Goal: Task Accomplishment & Management: Manage account settings

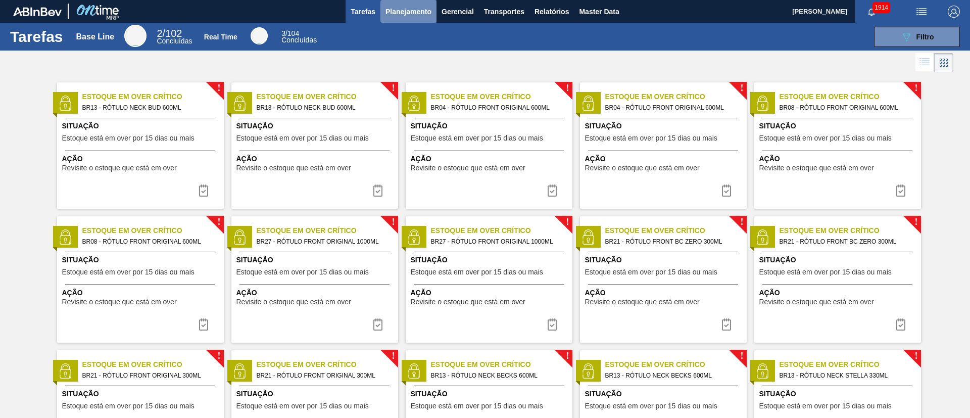
click at [396, 12] on span "Planejamento" at bounding box center [409, 12] width 46 height 12
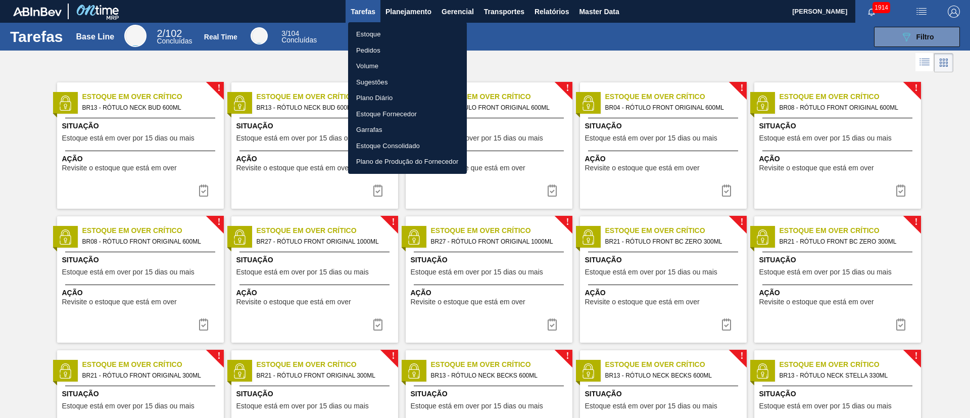
click at [392, 33] on li "Estoque" at bounding box center [407, 34] width 119 height 16
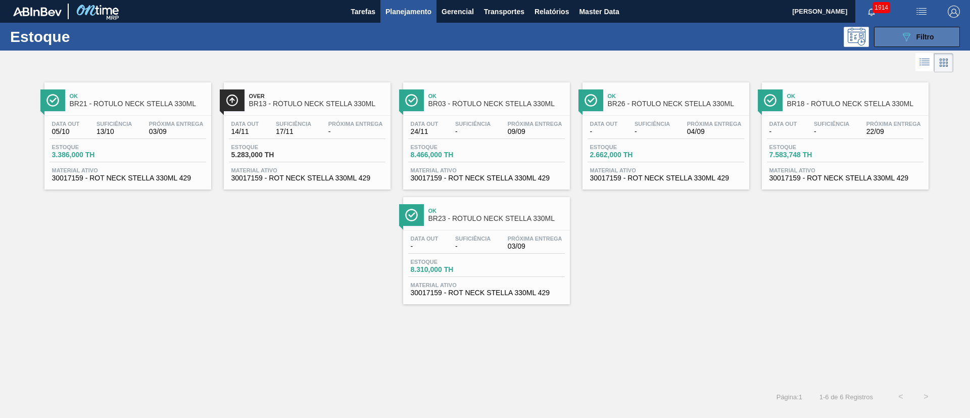
click at [646, 33] on span "Filtro" at bounding box center [926, 37] width 18 height 8
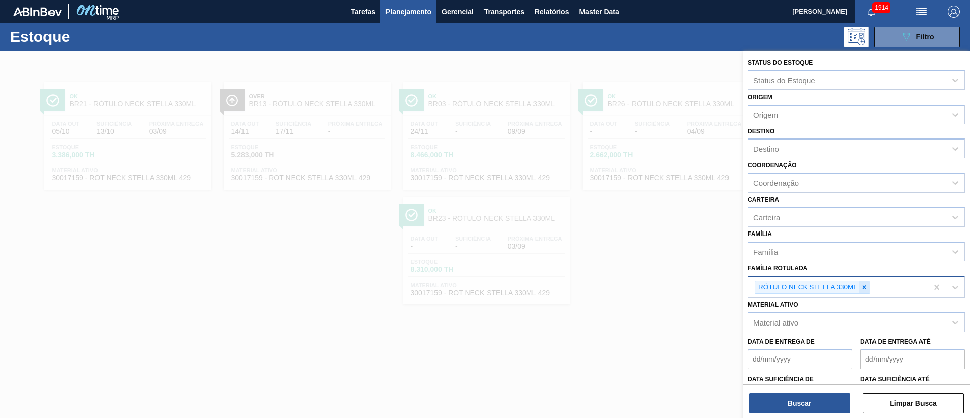
click at [646, 278] on icon at bounding box center [864, 286] width 7 height 7
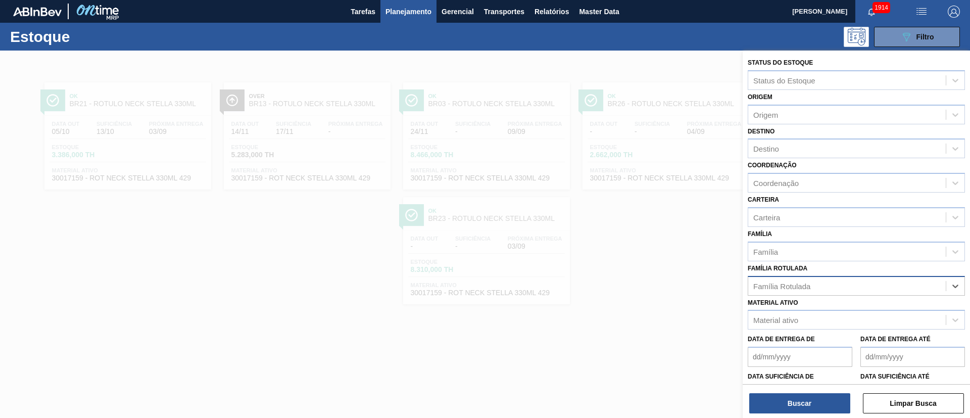
paste Rotulada "RÓTULO NECK STELLA LN PURE GOLD 330ML"
type Rotulada "RÓTULO NECK STELLA LN PURE GOLD 330ML"
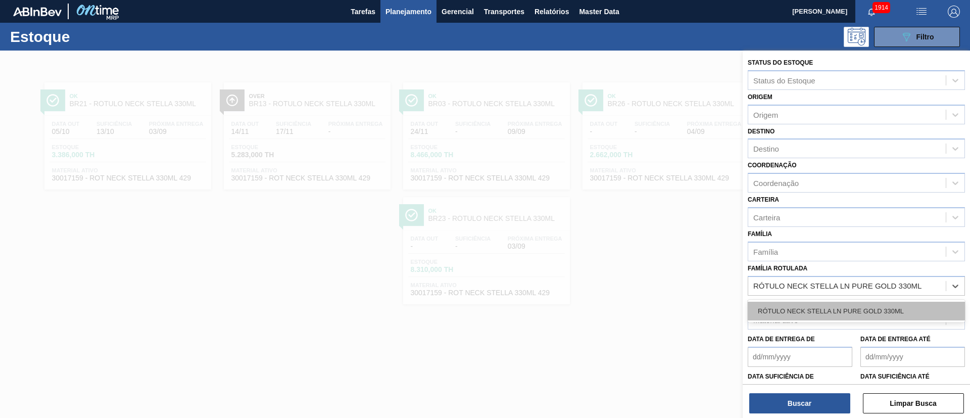
click at [646, 278] on div "RÓTULO NECK STELLA LN PURE GOLD 330ML" at bounding box center [856, 311] width 217 height 19
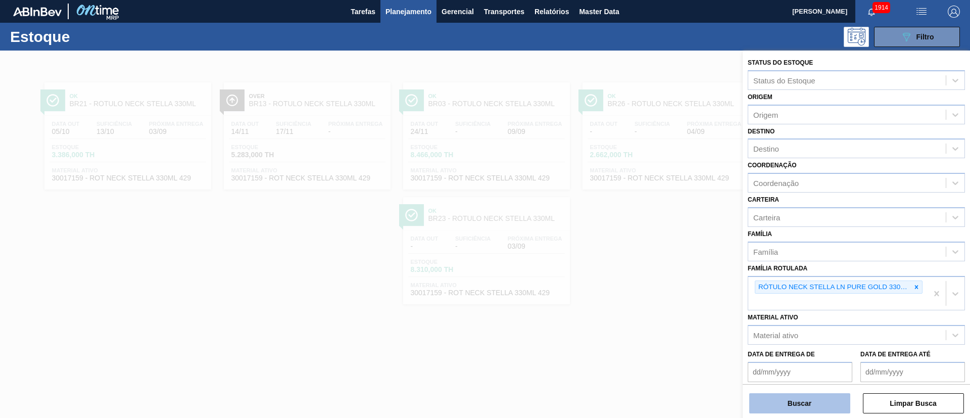
click at [646, 278] on button "Buscar" at bounding box center [799, 403] width 101 height 20
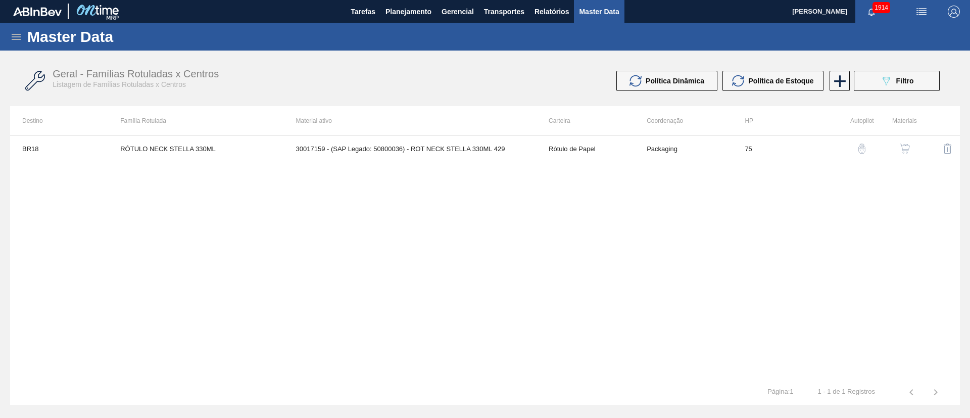
click at [16, 40] on icon at bounding box center [16, 37] width 12 height 12
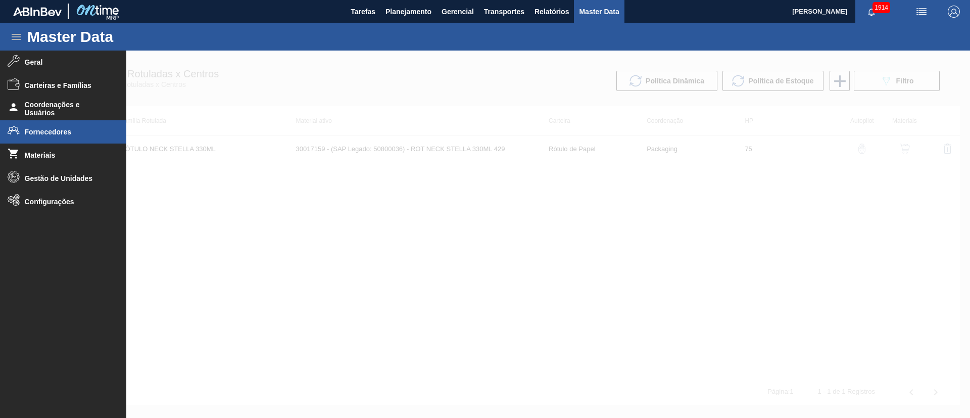
click at [56, 131] on span "Fornecedores" at bounding box center [66, 132] width 83 height 8
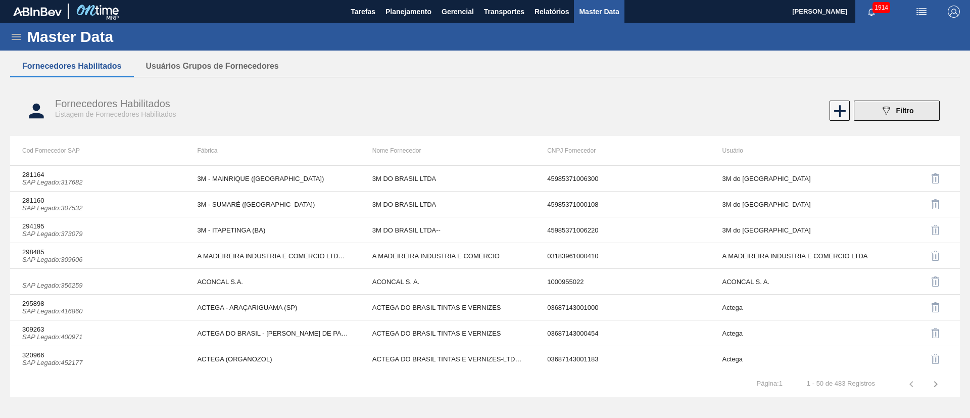
click at [894, 110] on div "089F7B8B-B2A5-4AFE-B5C0-19BA573D28AC Filtro" at bounding box center [897, 111] width 34 height 12
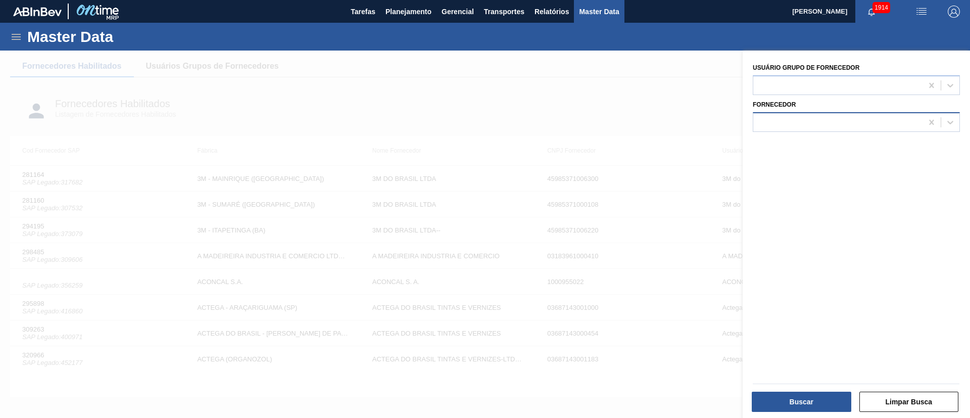
click at [789, 128] on div at bounding box center [837, 122] width 169 height 15
type input "BRVB"
drag, startPoint x: 651, startPoint y: 84, endPoint x: 574, endPoint y: 68, distance: 79.0
click at [651, 84] on div at bounding box center [485, 260] width 970 height 418
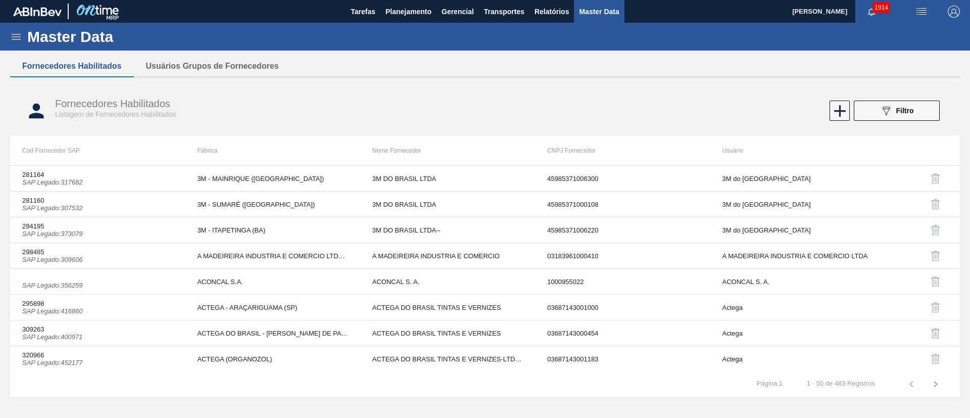
click at [19, 33] on icon at bounding box center [16, 37] width 12 height 12
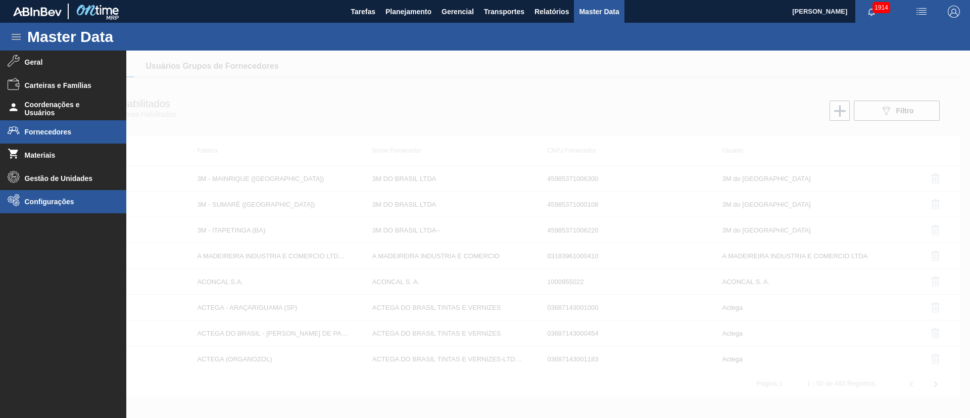
click at [68, 208] on li "Configurações" at bounding box center [63, 201] width 126 height 23
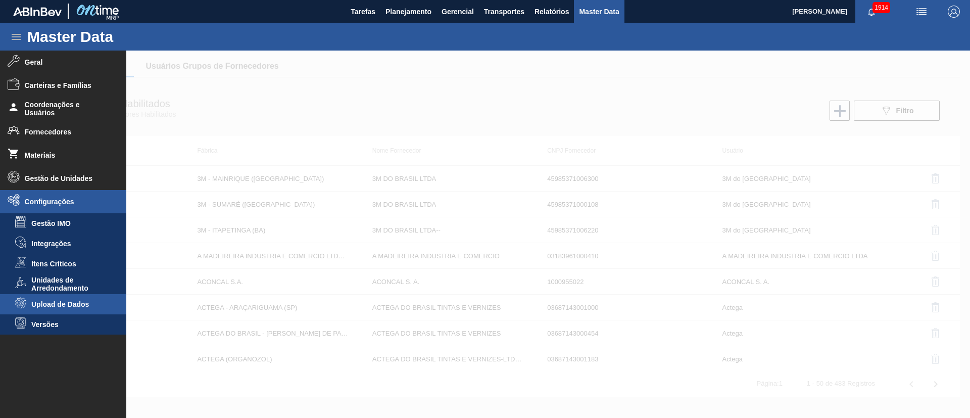
click at [81, 297] on li "Upload de Dados" at bounding box center [63, 304] width 126 height 20
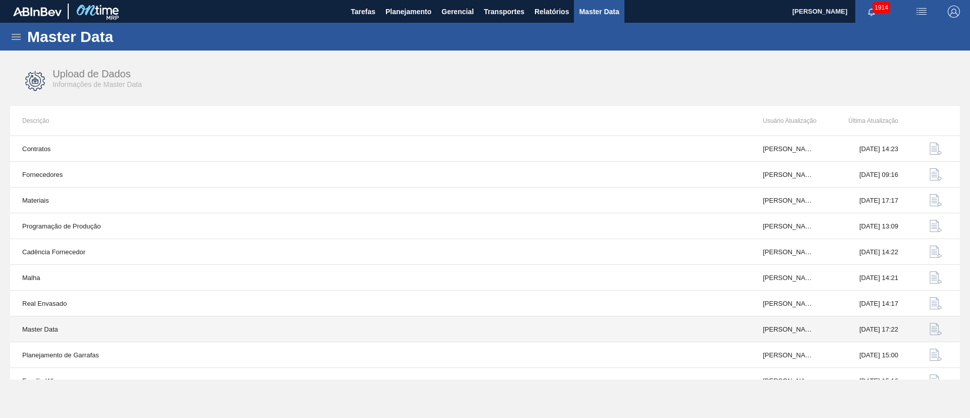
click at [930, 327] on img "button" at bounding box center [936, 329] width 12 height 12
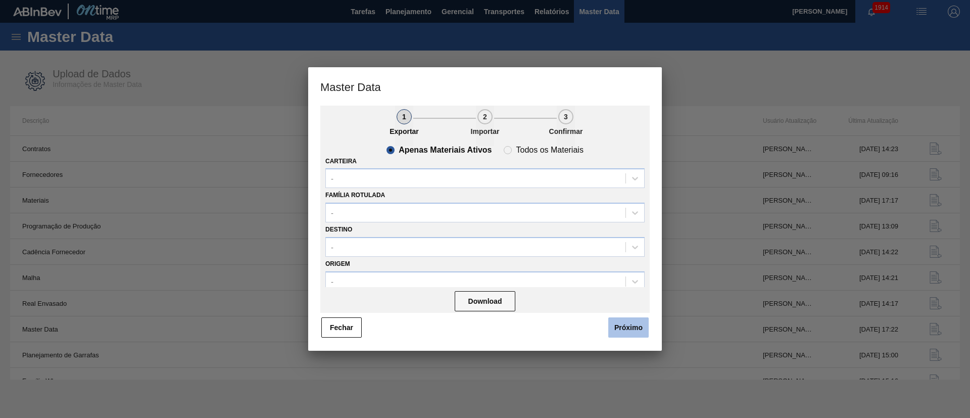
click at [625, 331] on button "Próximo" at bounding box center [628, 327] width 40 height 20
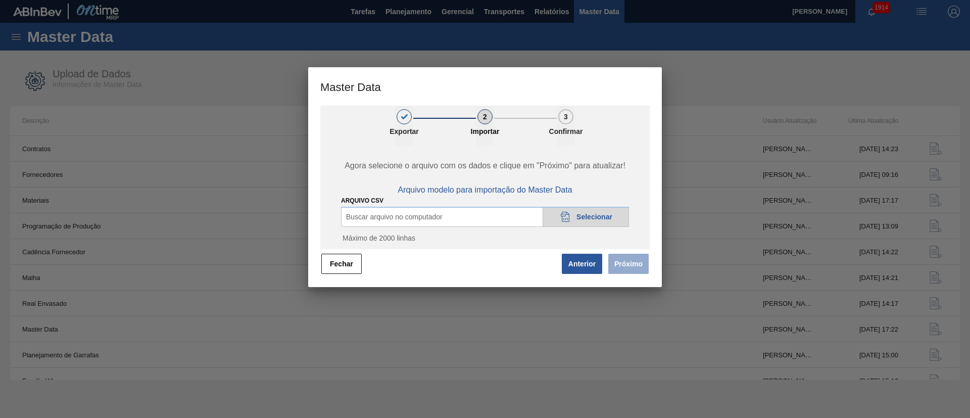
click at [562, 216] on icon "20DAD902-3625-4257-8FDA-0C0CB19E2A3D" at bounding box center [565, 217] width 12 height 12
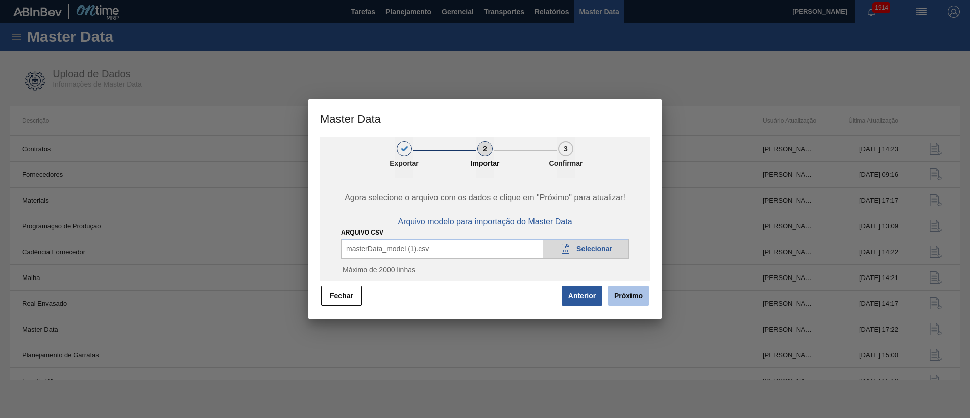
click at [628, 297] on button "Próximo" at bounding box center [628, 295] width 40 height 20
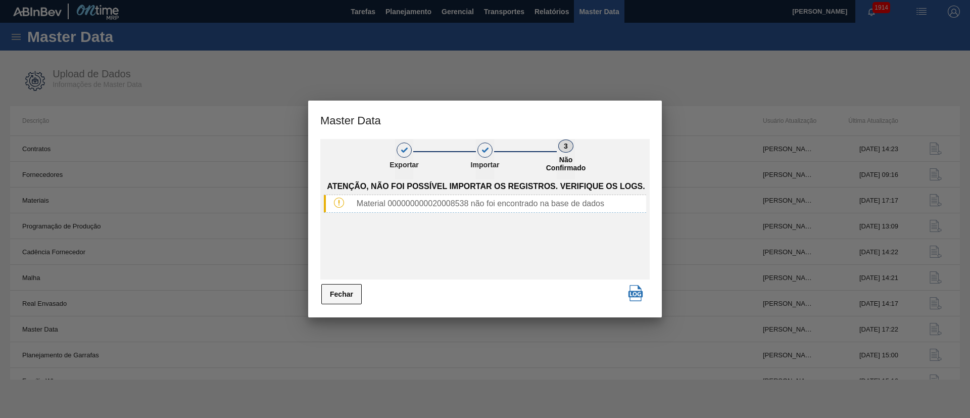
click at [346, 291] on button "Fechar" at bounding box center [341, 294] width 40 height 20
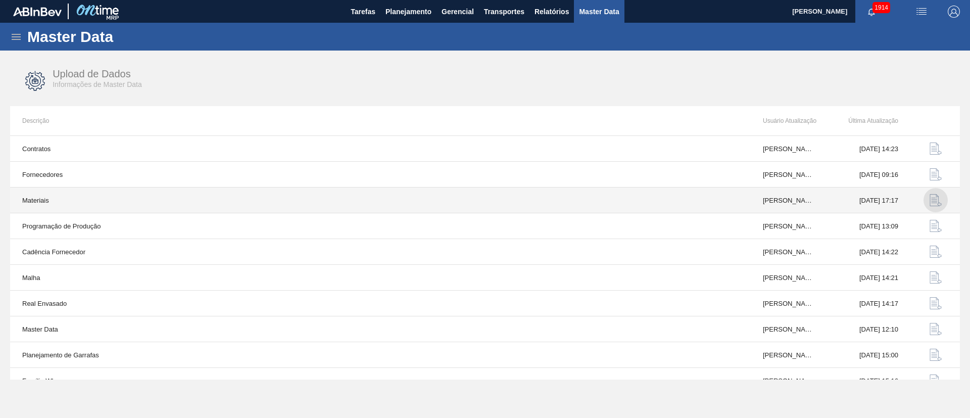
click at [934, 202] on img "button" at bounding box center [936, 200] width 12 height 12
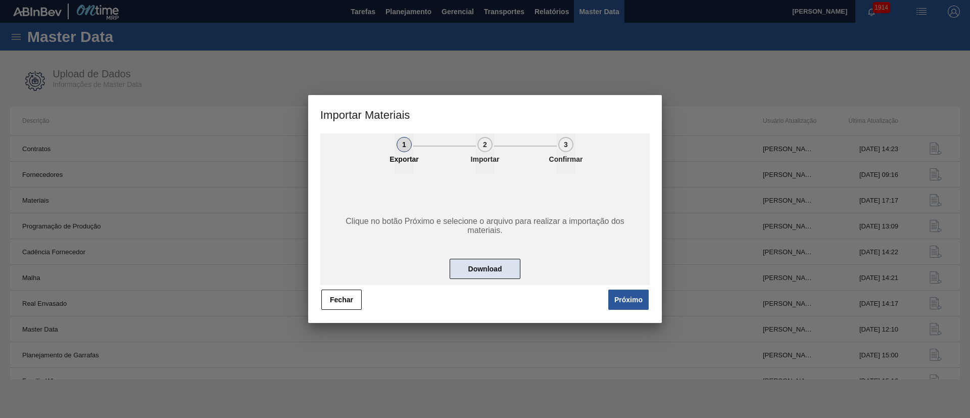
click at [509, 274] on button "Download" at bounding box center [485, 269] width 71 height 20
click at [638, 311] on div "1 Exportar 2 Importar 3 Confirmar Clique no botão Próximo e selecione o arquivo…" at bounding box center [485, 227] width 354 height 189
click at [629, 298] on button "Próximo" at bounding box center [628, 300] width 40 height 20
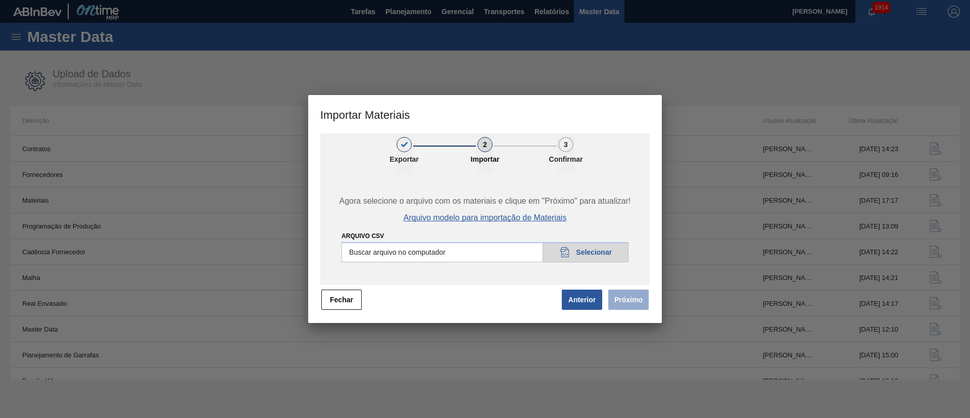
click at [485, 216] on span "Arquivo modelo para importação de Materiais" at bounding box center [485, 217] width 163 height 9
click at [584, 246] on input "Arquivo CSV" at bounding box center [485, 252] width 287 height 20
click at [608, 247] on input "Arquivo CSV" at bounding box center [485, 252] width 287 height 20
type input "C:\fakepath\materials_model (38).csv"
click at [614, 296] on button "Próximo" at bounding box center [628, 300] width 40 height 20
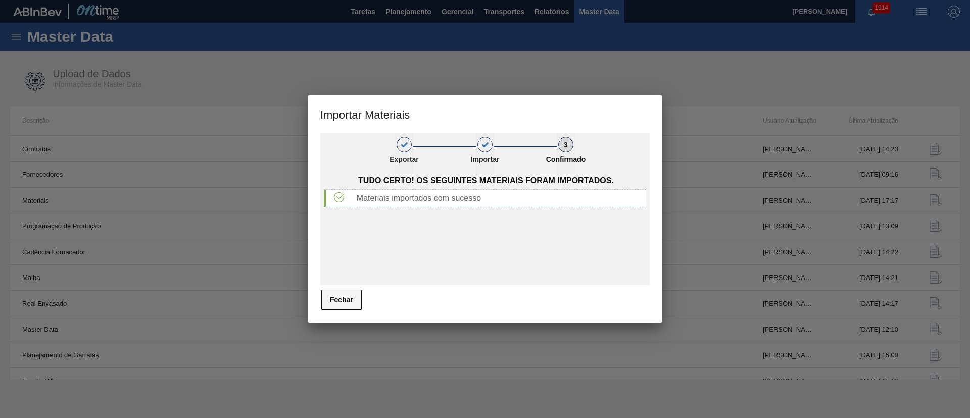
click at [352, 303] on button "Fechar" at bounding box center [341, 300] width 40 height 20
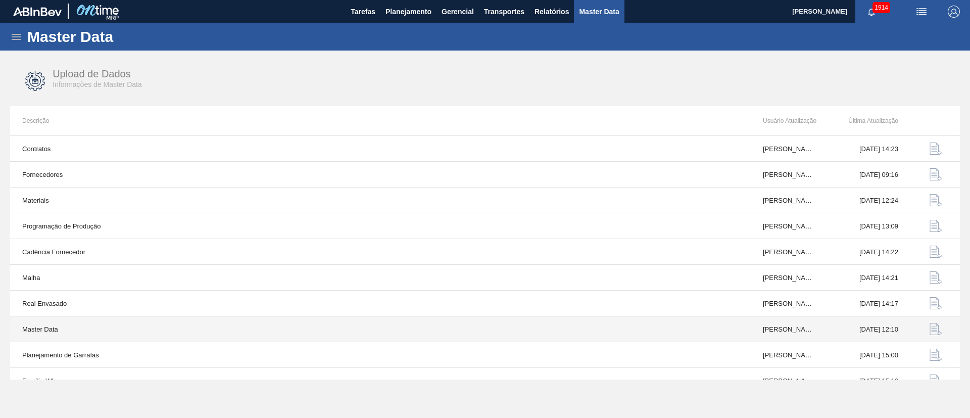
click at [941, 333] on button "button" at bounding box center [936, 329] width 24 height 24
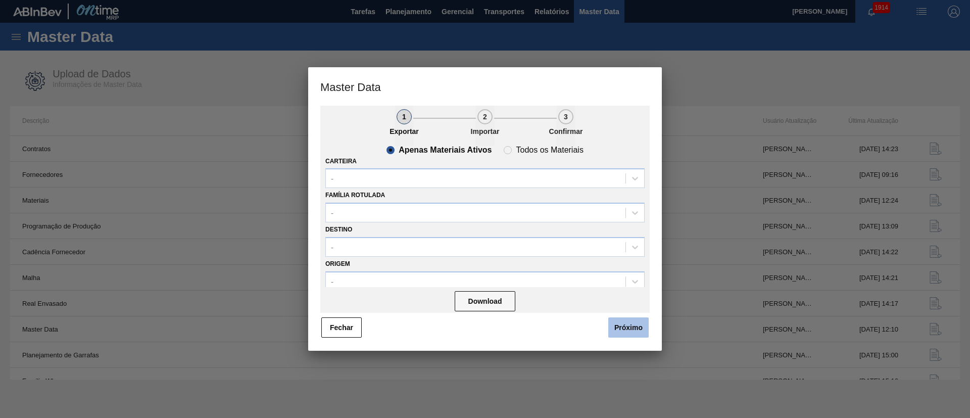
click at [640, 329] on button "Próximo" at bounding box center [628, 327] width 40 height 20
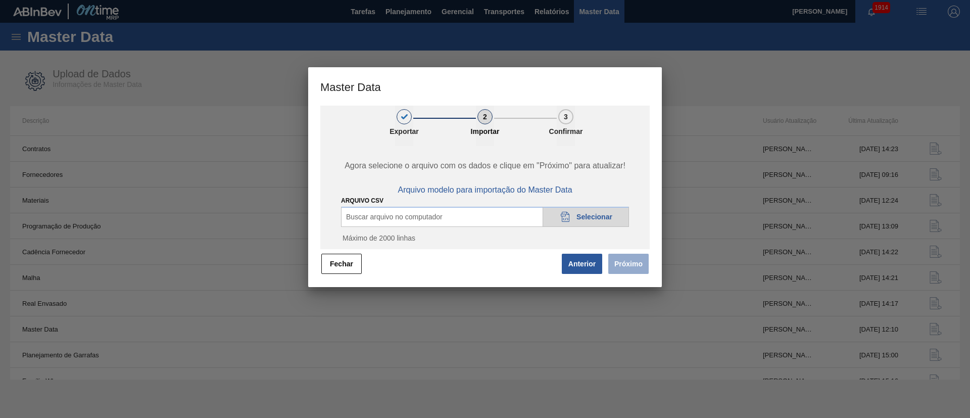
click at [596, 218] on span "Selecionar" at bounding box center [594, 217] width 36 height 8
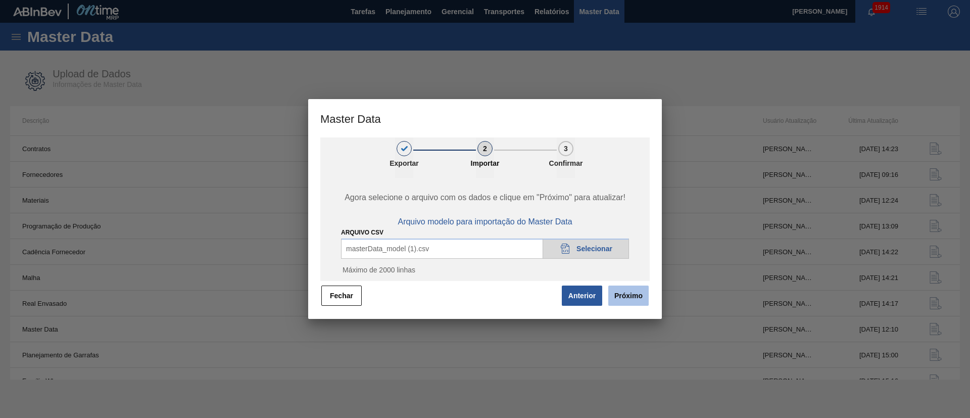
click at [631, 303] on button "Próximo" at bounding box center [628, 295] width 40 height 20
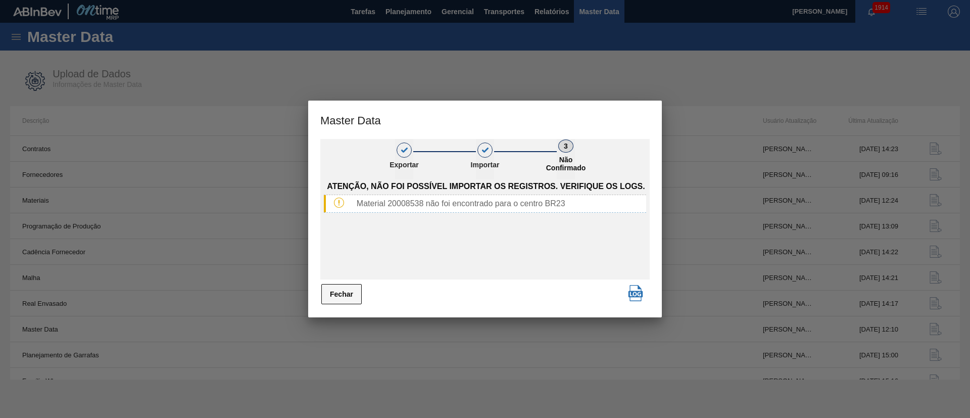
click at [354, 303] on button "Fechar" at bounding box center [341, 294] width 40 height 20
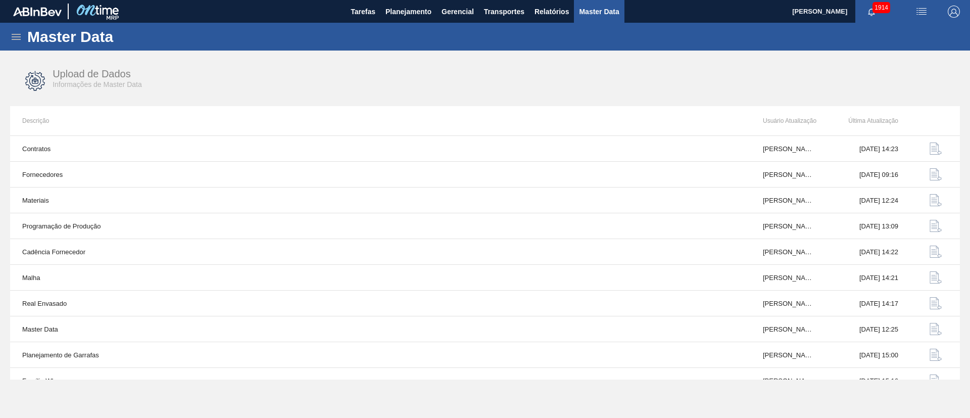
click at [12, 39] on icon at bounding box center [16, 37] width 9 height 6
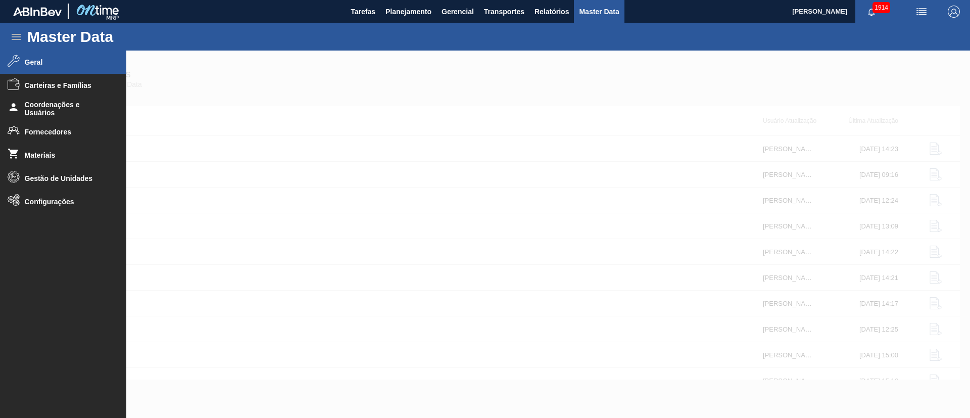
click at [45, 64] on span "Geral" at bounding box center [66, 62] width 83 height 8
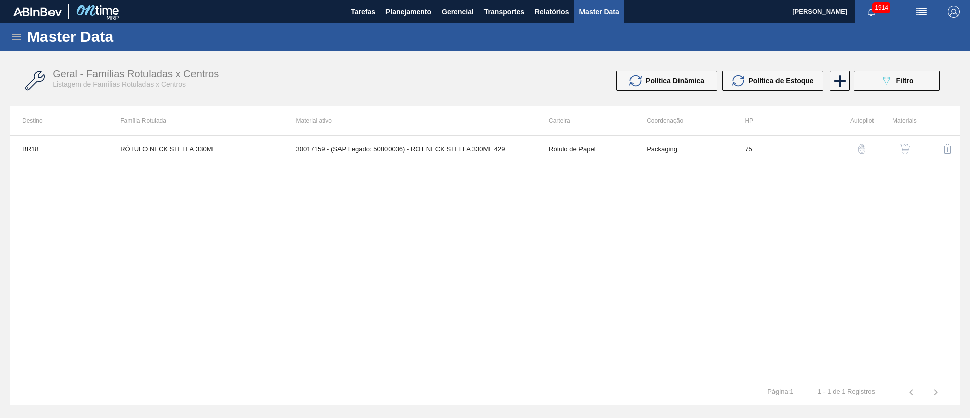
click at [900, 145] on img "button" at bounding box center [905, 148] width 10 height 10
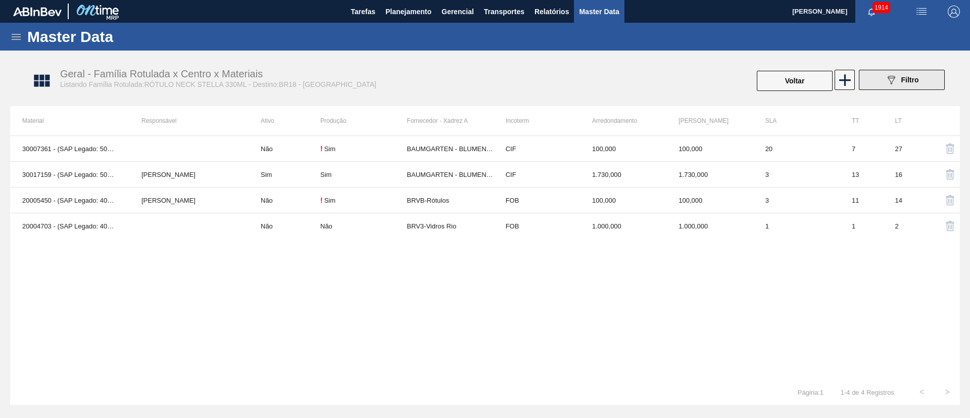
click at [907, 81] on span "Filtro" at bounding box center [910, 80] width 18 height 8
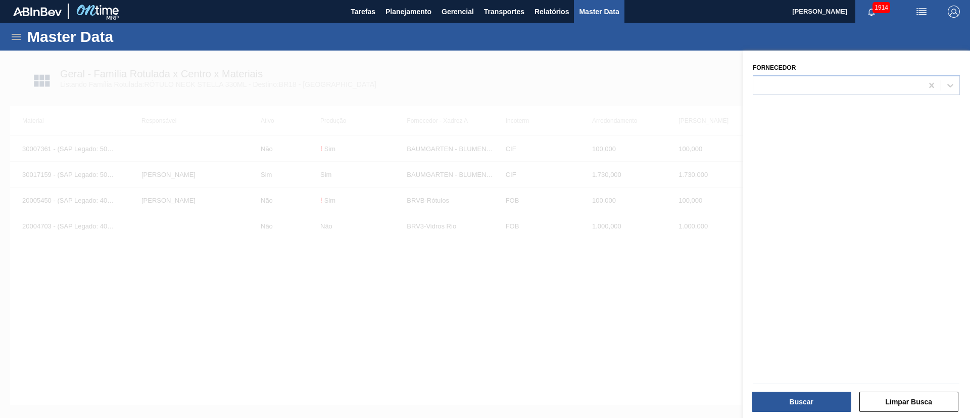
click at [719, 188] on div at bounding box center [485, 260] width 970 height 418
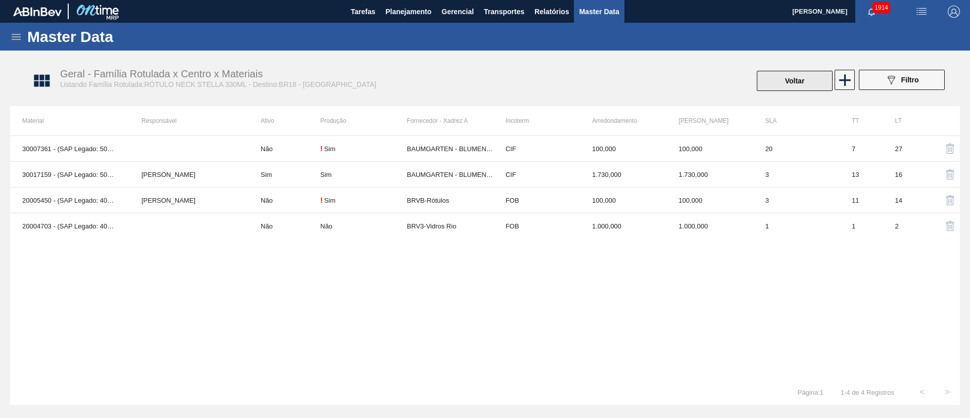
click at [791, 83] on button "Voltar" at bounding box center [795, 81] width 76 height 20
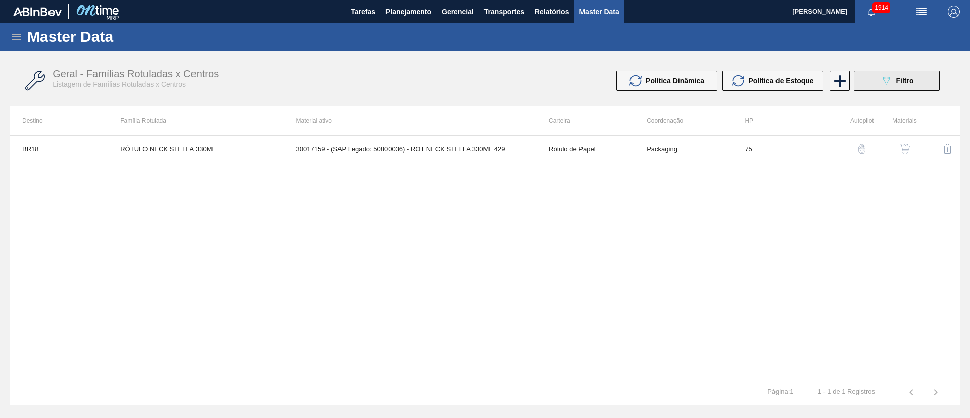
click at [895, 76] on div "089F7B8B-B2A5-4AFE-B5C0-19BA573D28AC Filtro" at bounding box center [897, 81] width 34 height 12
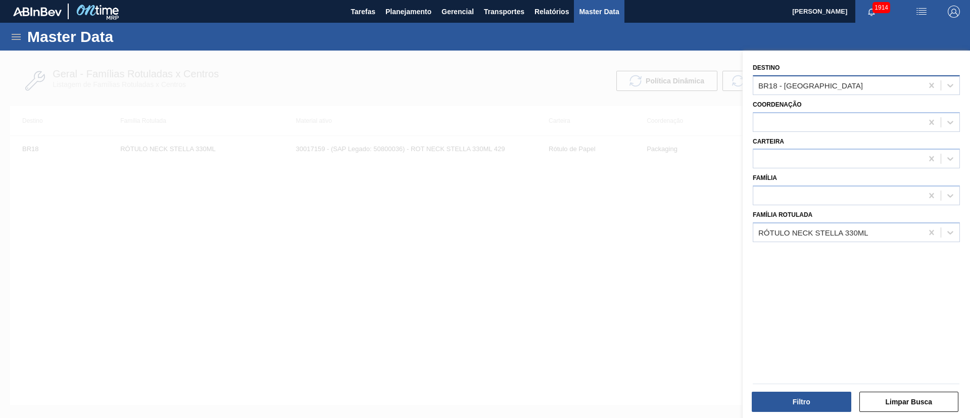
click at [828, 81] on div "BR18 - [GEOGRAPHIC_DATA]" at bounding box center [837, 85] width 169 height 15
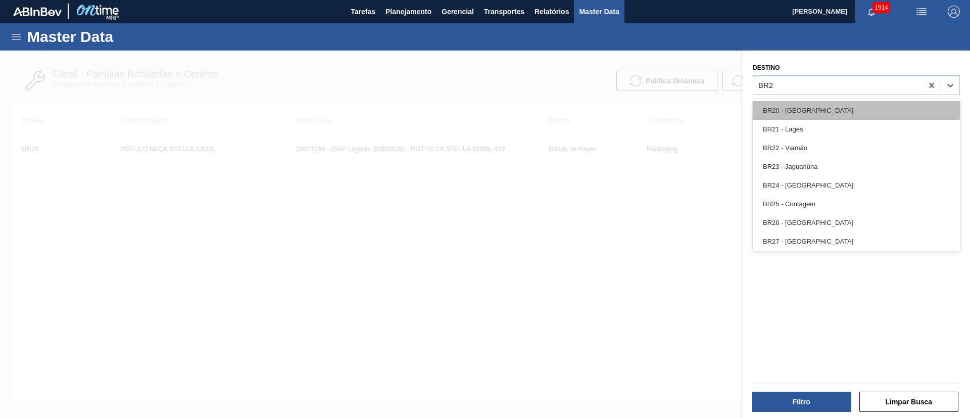
type input "BR23"
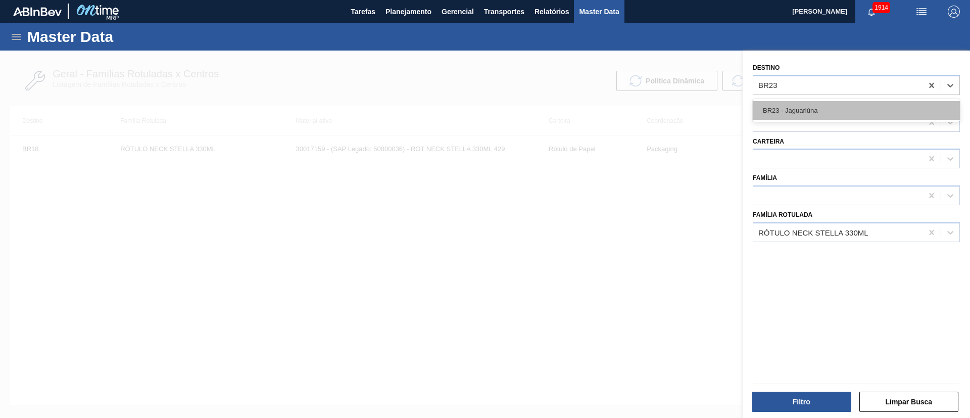
click at [828, 114] on div "BR23 - Jaguariúna" at bounding box center [856, 110] width 207 height 19
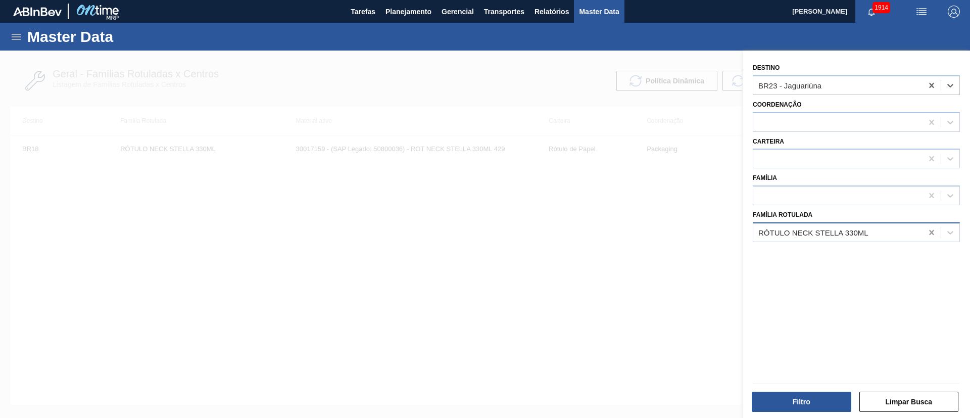
click at [931, 229] on icon at bounding box center [932, 232] width 10 height 10
click at [830, 402] on button "Filtro" at bounding box center [802, 402] width 100 height 20
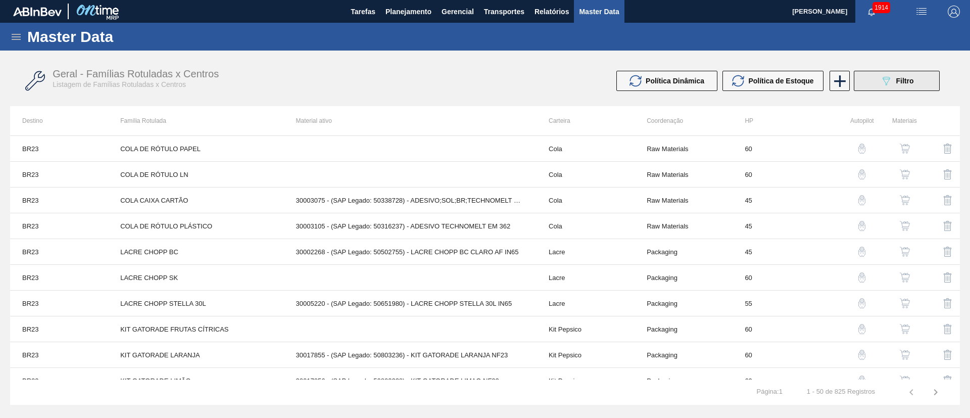
click at [879, 81] on button "089F7B8B-B2A5-4AFE-B5C0-19BA573D28AC Filtro" at bounding box center [897, 81] width 86 height 20
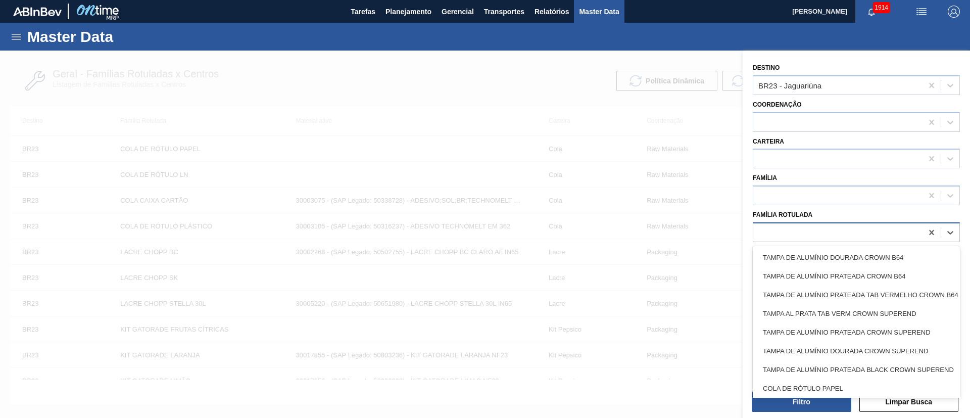
click at [802, 231] on div at bounding box center [837, 232] width 169 height 15
paste Rotulada "RÓTULO NECK STELLA LN PURE GOLD 330ML"
type Rotulada "RÓTULO NECK STELLA LN PURE GOLD 330ML"
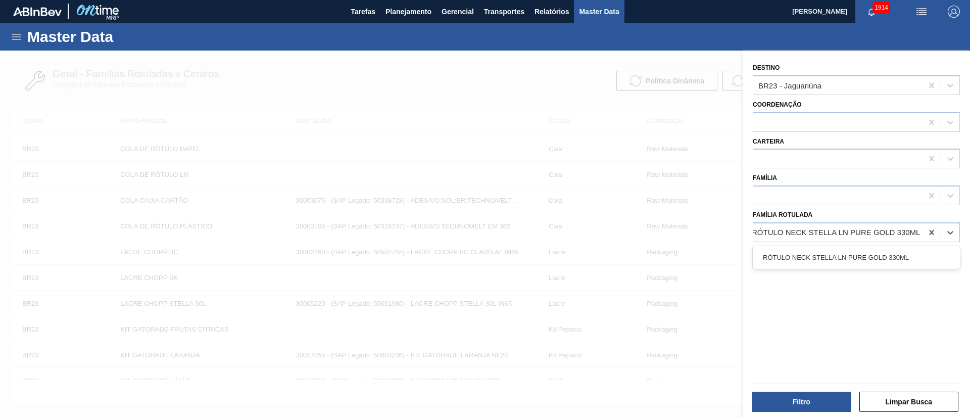
drag, startPoint x: 804, startPoint y: 251, endPoint x: 839, endPoint y: 300, distance: 60.1
click at [805, 252] on div "RÓTULO NECK STELLA LN PURE GOLD 330ML" at bounding box center [856, 257] width 207 height 19
click at [812, 412] on div "Filtro" at bounding box center [803, 402] width 108 height 22
click at [806, 396] on button "Filtro" at bounding box center [802, 402] width 100 height 20
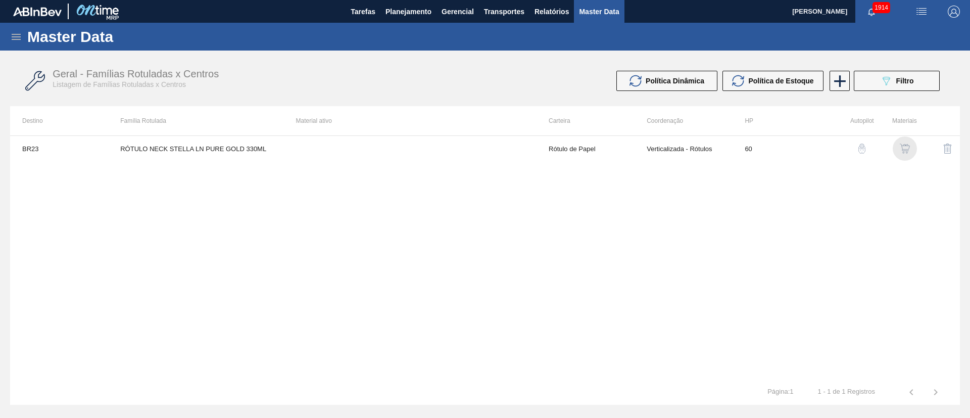
click at [908, 149] on img "button" at bounding box center [905, 148] width 10 height 10
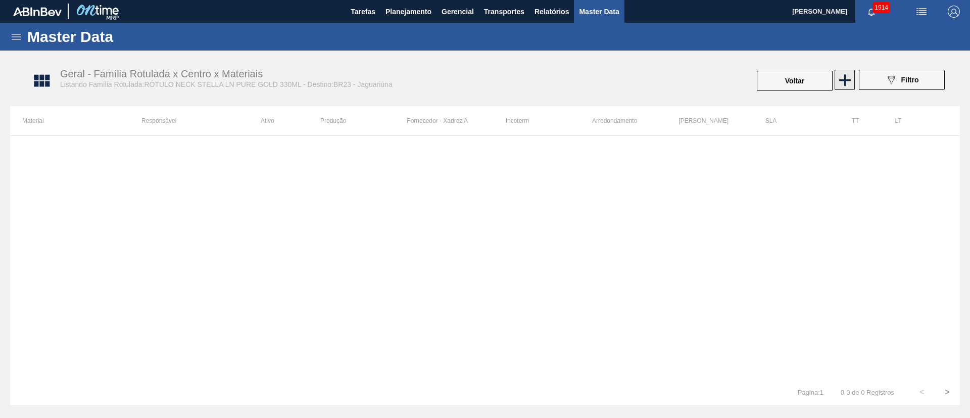
click at [847, 85] on icon at bounding box center [845, 80] width 20 height 20
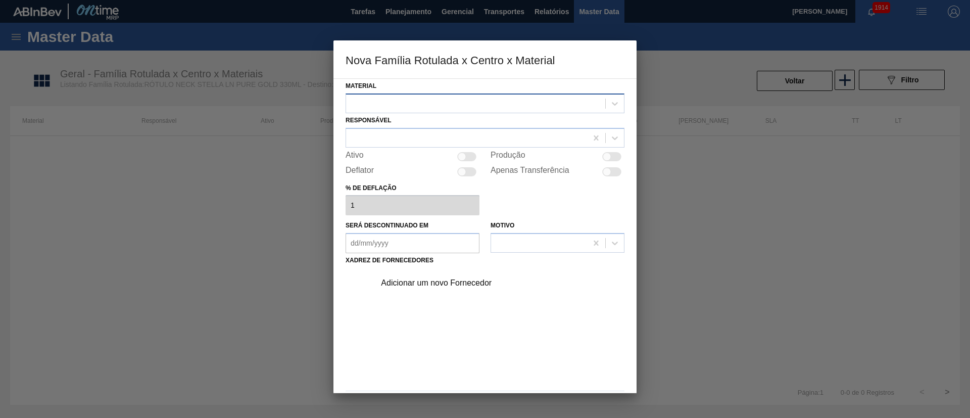
click at [410, 106] on div at bounding box center [475, 103] width 259 height 15
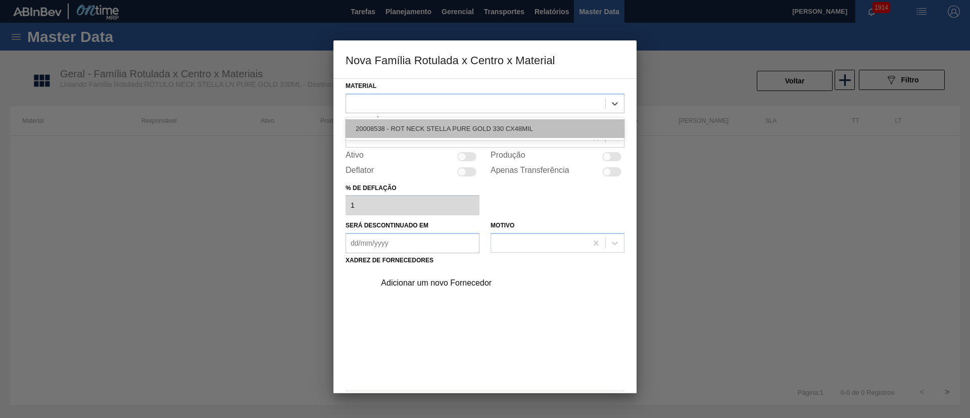
click at [409, 120] on div "20008538 - ROT NECK STELLA PURE GOLD 330 CX48MIL" at bounding box center [485, 128] width 279 height 19
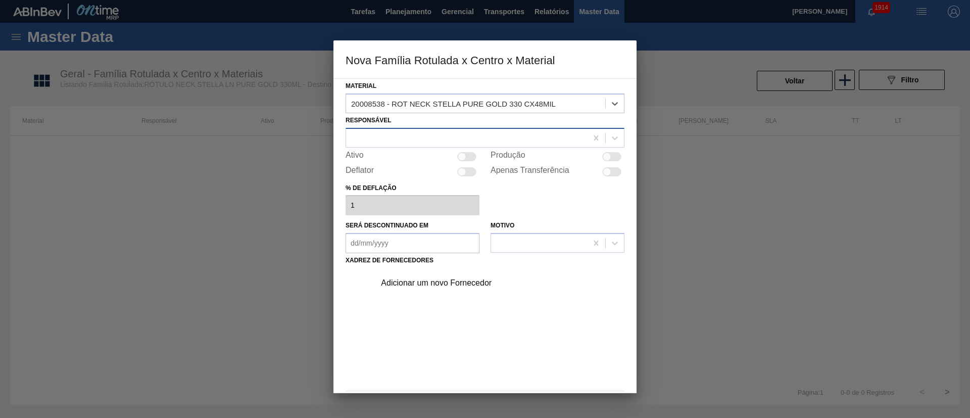
click at [394, 137] on div at bounding box center [466, 137] width 241 height 15
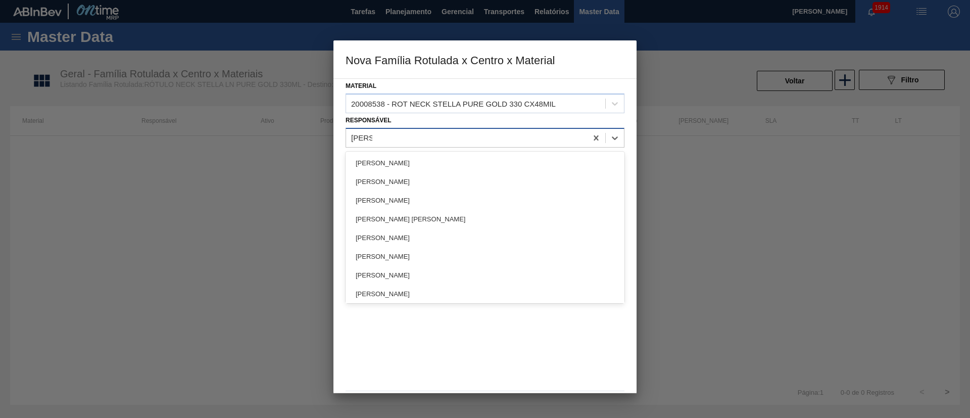
type input "LUCAS"
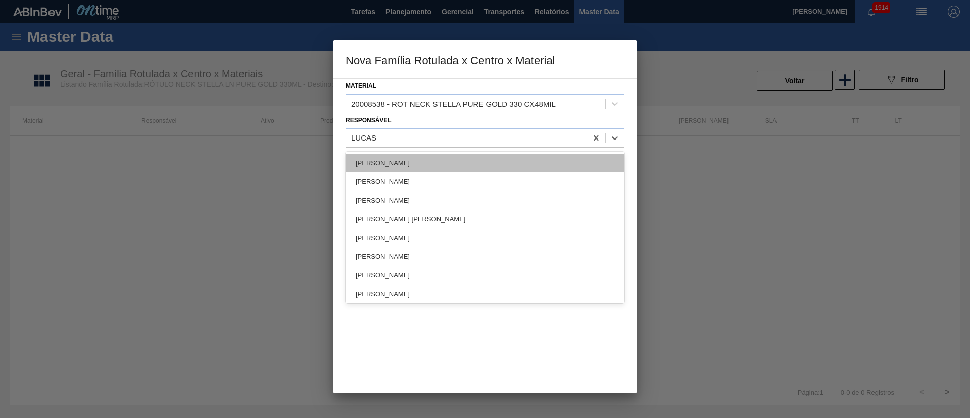
click at [394, 169] on div "[PERSON_NAME]" at bounding box center [485, 163] width 279 height 19
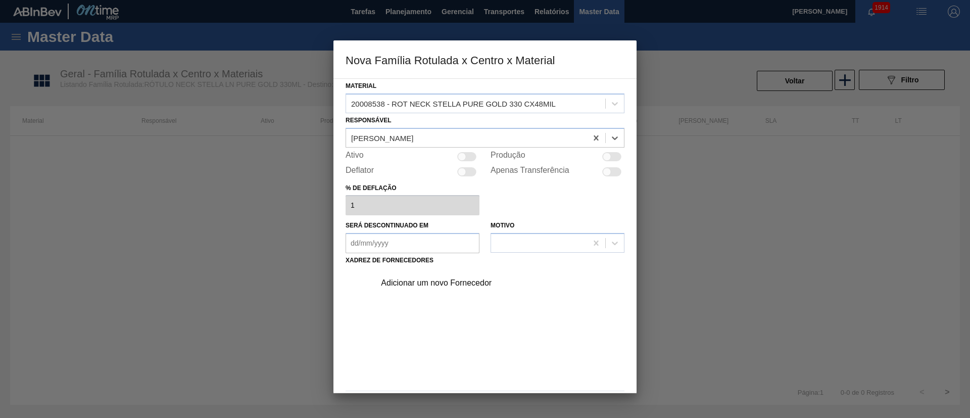
click at [465, 159] on div at bounding box center [466, 156] width 19 height 9
checkbox input "true"
click at [413, 284] on div "Adicionar um novo Fornecedor" at bounding box center [480, 282] width 198 height 9
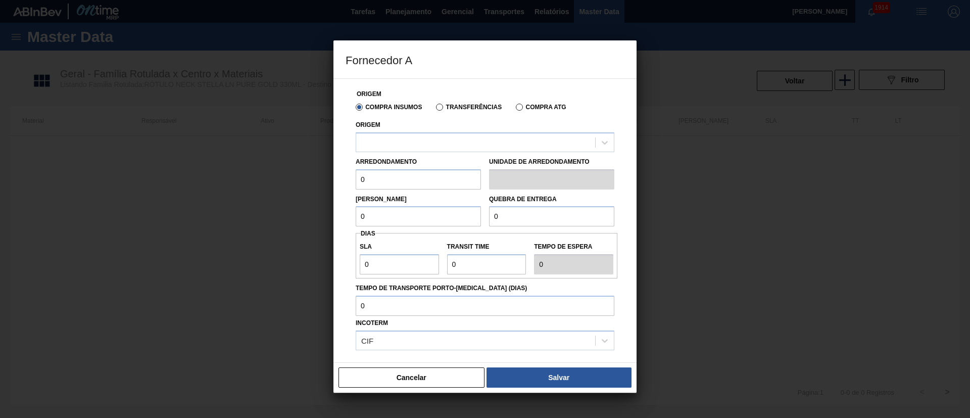
click at [454, 108] on label "Transferências" at bounding box center [469, 107] width 66 height 7
click at [435, 109] on input "Transferências" at bounding box center [435, 109] width 0 height 0
click at [417, 143] on div at bounding box center [475, 142] width 239 height 15
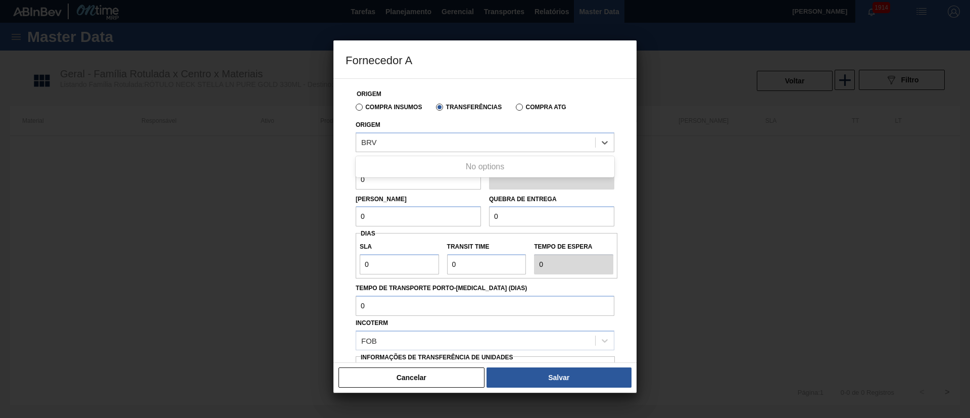
type input "BRV"
click at [397, 104] on label "Compra Insumos" at bounding box center [389, 107] width 66 height 7
click at [354, 109] on input "Compra Insumos" at bounding box center [354, 109] width 0 height 0
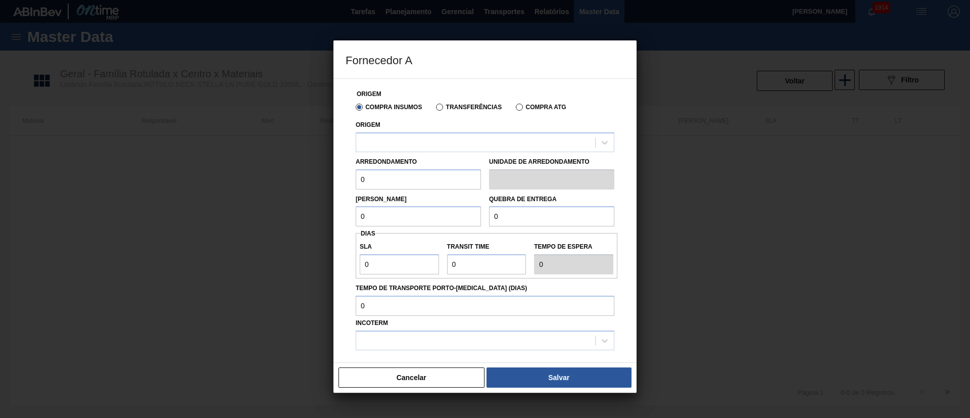
click at [454, 106] on label "Transferências" at bounding box center [469, 107] width 66 height 7
click at [435, 109] on input "Transferências" at bounding box center [435, 109] width 0 height 0
click at [421, 139] on div at bounding box center [475, 142] width 239 height 15
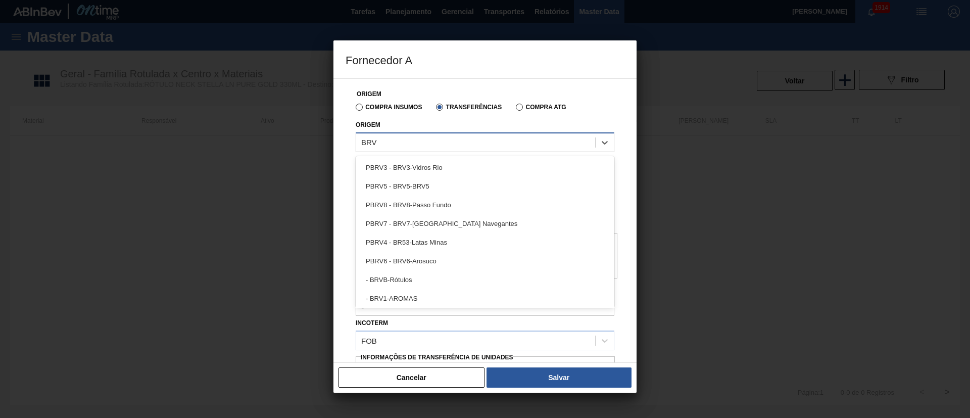
type input "BRVB"
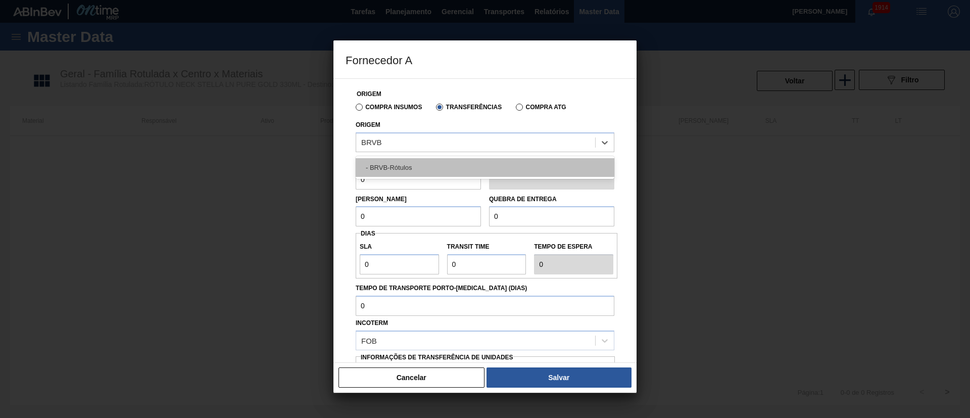
click at [413, 164] on div "- BRVB-Rótulos" at bounding box center [485, 167] width 259 height 19
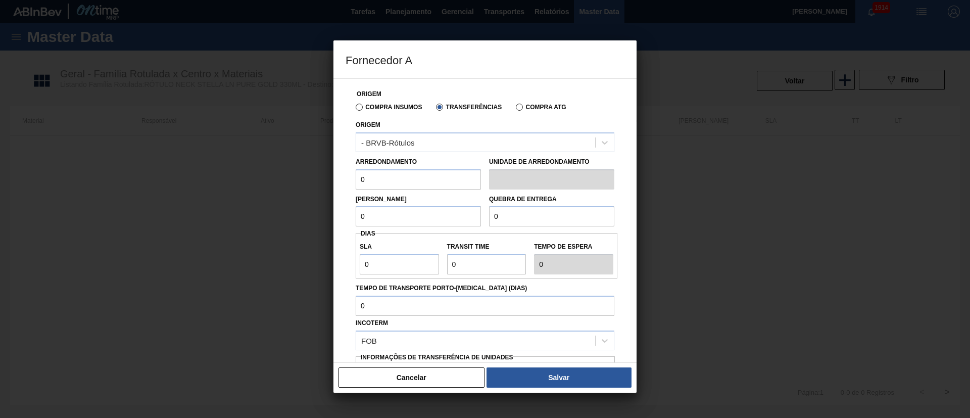
drag, startPoint x: 374, startPoint y: 175, endPoint x: 335, endPoint y: 176, distance: 39.4
click at [335, 176] on div "Origem Compra Insumos Transferências Compra ATG Origem - BRVB-Rótulos Arredonda…" at bounding box center [484, 220] width 303 height 284
type input "64"
drag, startPoint x: 380, startPoint y: 219, endPoint x: 334, endPoint y: 218, distance: 46.0
click at [334, 218] on div "Origem Compra Insumos Transferências Compra ATG Origem - BRVB-Rótulos Arredonda…" at bounding box center [484, 220] width 303 height 284
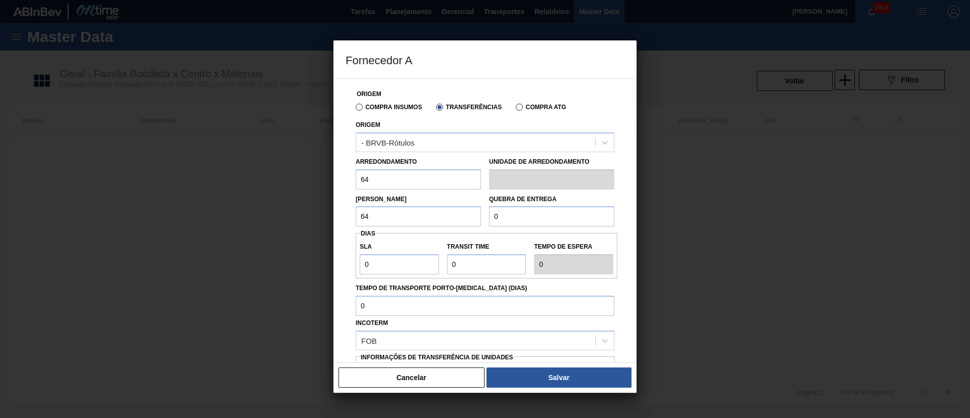
type input "64"
drag, startPoint x: 509, startPoint y: 216, endPoint x: 464, endPoint y: 216, distance: 45.5
click at [464, 216] on div "[PERSON_NAME] 64 Quebra de entrega 0" at bounding box center [485, 207] width 267 height 37
type input "2.000"
drag, startPoint x: 378, startPoint y: 268, endPoint x: 343, endPoint y: 267, distance: 35.4
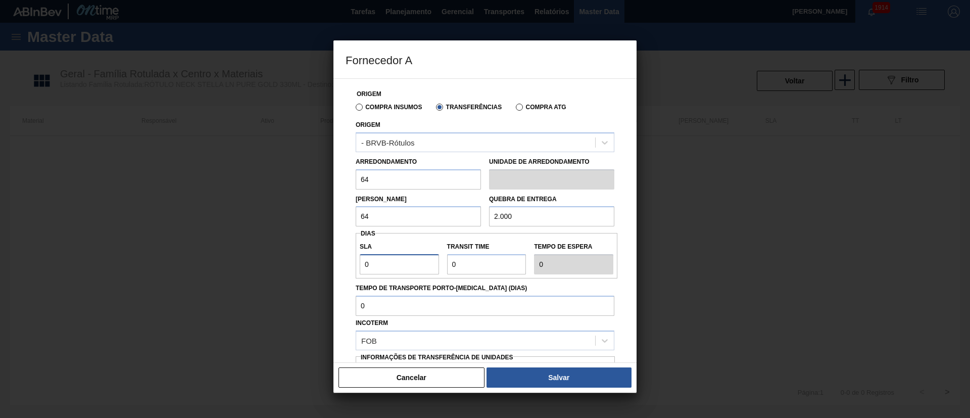
click at [343, 267] on div "Origem Compra Insumos Transferências Compra ATG Origem - BRVB-Rótulos Arredonda…" at bounding box center [484, 220] width 303 height 284
type input "3"
click at [417, 261] on div "SLA 3 Transit Time Tempo de espera 3" at bounding box center [487, 255] width 262 height 37
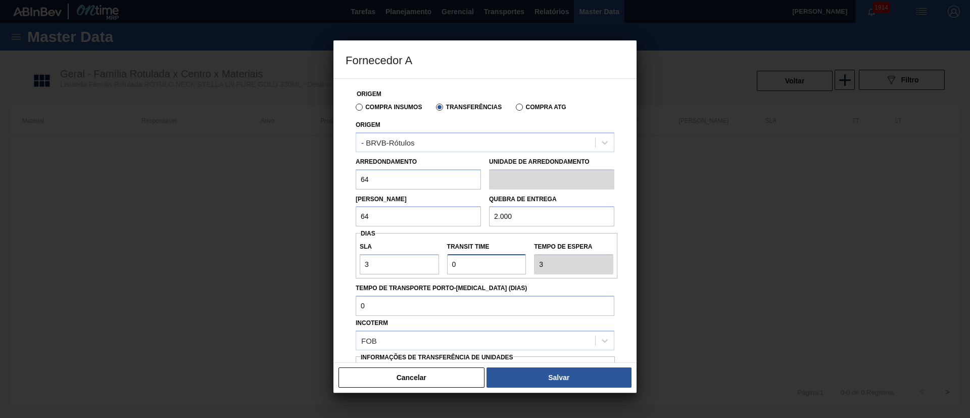
type input "2"
type input "5"
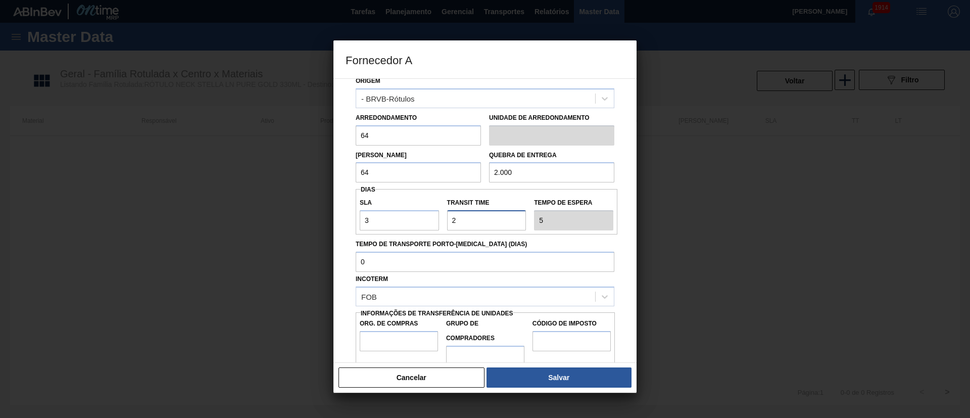
scroll to position [64, 0]
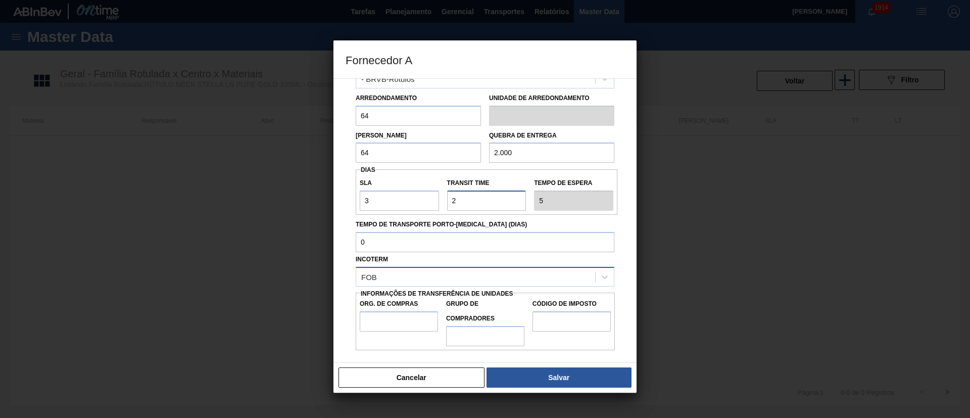
type input "2"
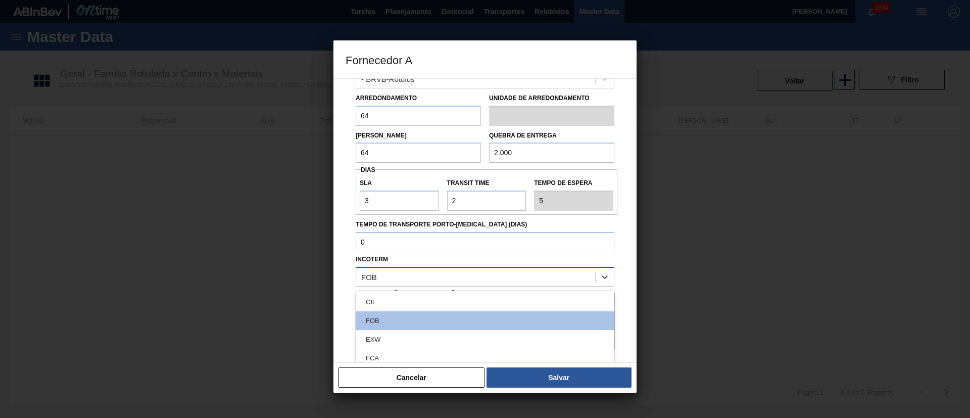
click at [399, 276] on div "FOB" at bounding box center [475, 276] width 239 height 15
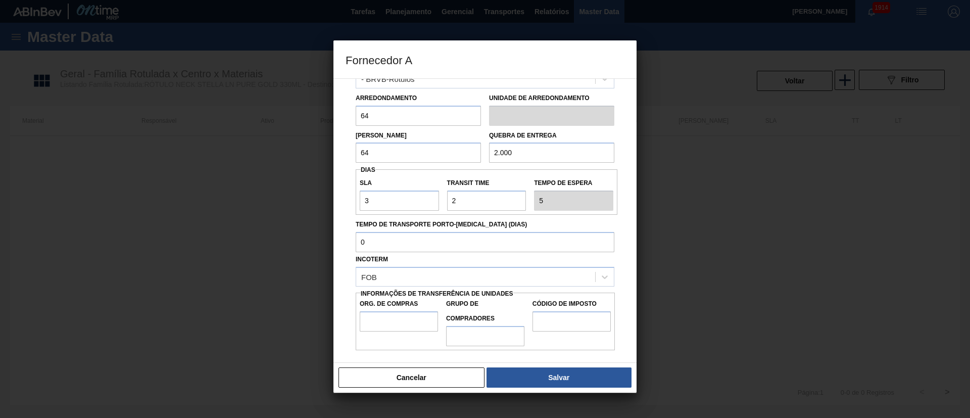
click at [414, 259] on div "Incoterm FOB" at bounding box center [485, 269] width 259 height 34
drag, startPoint x: 388, startPoint y: 318, endPoint x: 397, endPoint y: 320, distance: 9.8
click at [388, 318] on input "Org. de Compras" at bounding box center [399, 321] width 78 height 20
type input "BR00"
drag, startPoint x: 479, startPoint y: 332, endPoint x: 484, endPoint y: 328, distance: 6.4
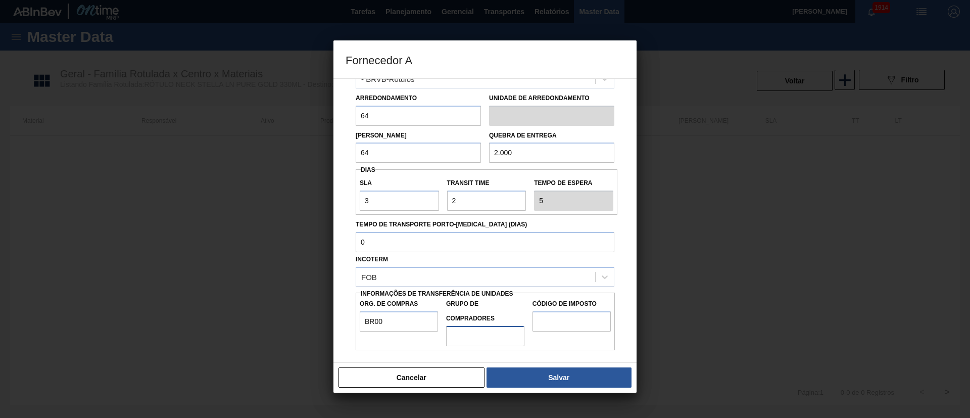
click at [479, 332] on input "Grupo de Compradores" at bounding box center [485, 336] width 78 height 20
type input "A01"
drag, startPoint x: 570, startPoint y: 318, endPoint x: 576, endPoint y: 320, distance: 6.9
click at [570, 318] on input "Código de Imposto" at bounding box center [572, 321] width 78 height 20
type input "I1"
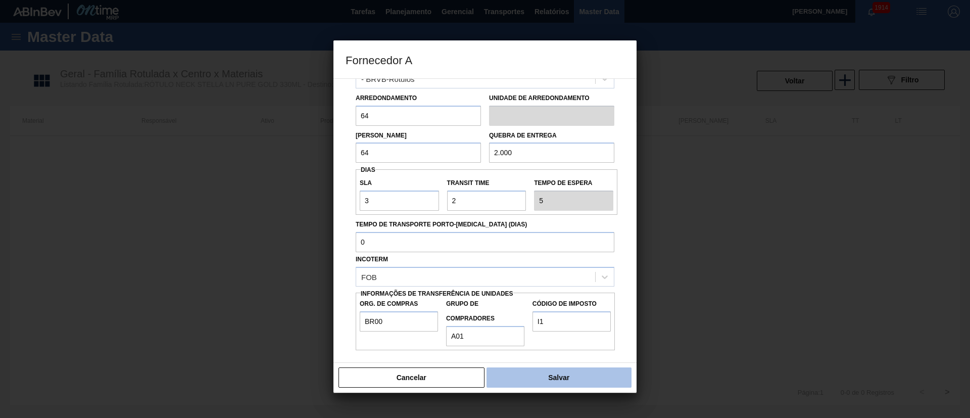
click at [575, 385] on button "Salvar" at bounding box center [559, 377] width 145 height 20
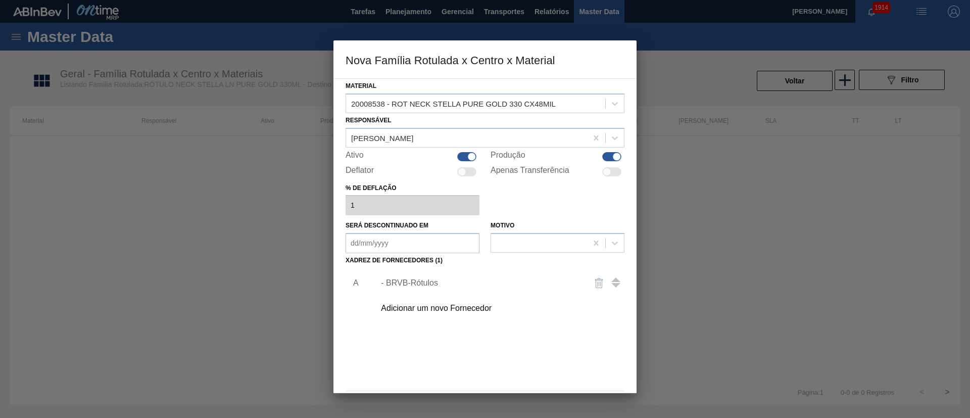
scroll to position [37, 0]
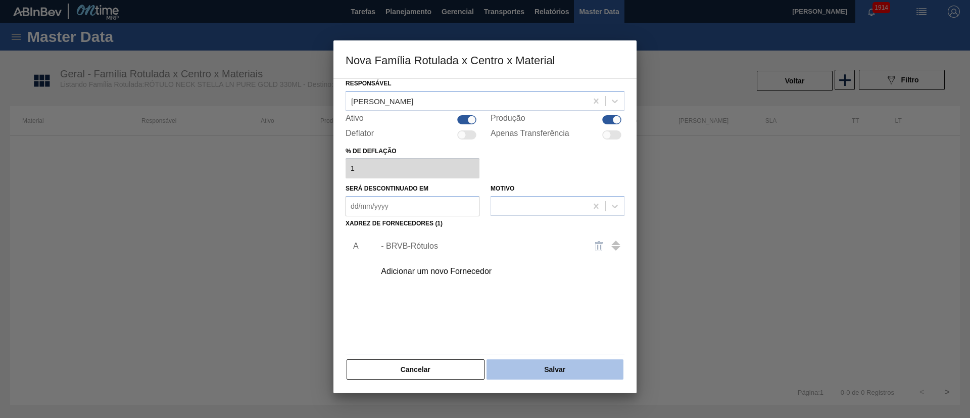
click at [562, 370] on button "Salvar" at bounding box center [555, 369] width 137 height 20
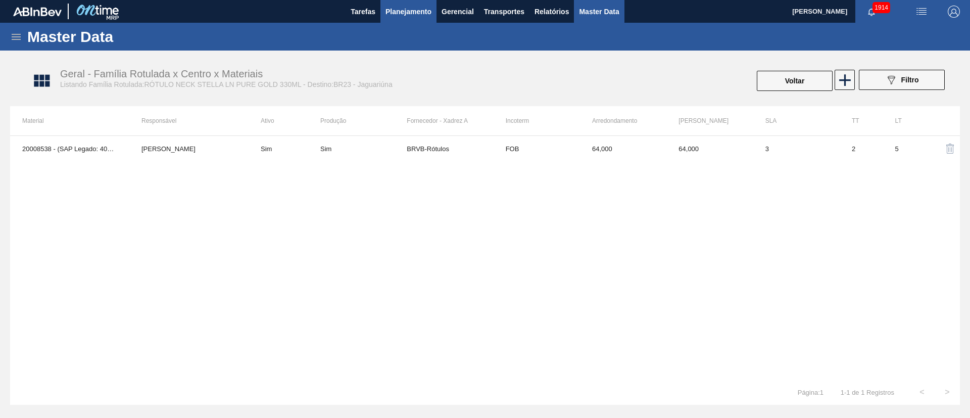
click at [399, 22] on button "Planejamento" at bounding box center [408, 11] width 56 height 23
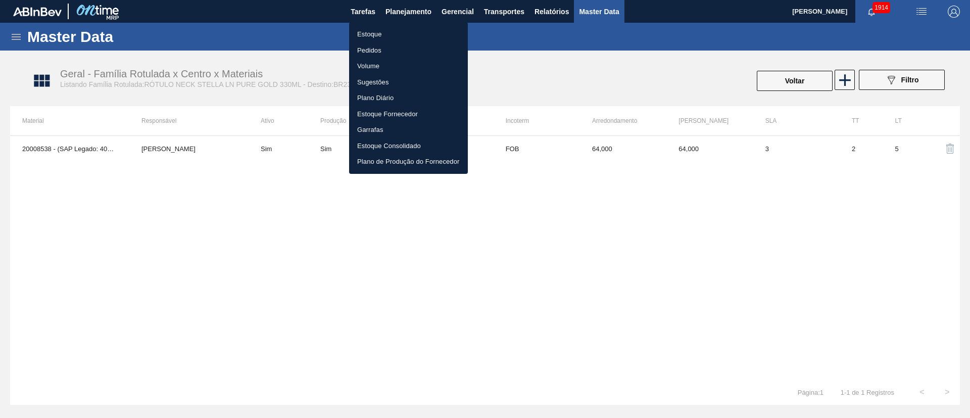
click at [372, 34] on li "Estoque" at bounding box center [408, 34] width 119 height 16
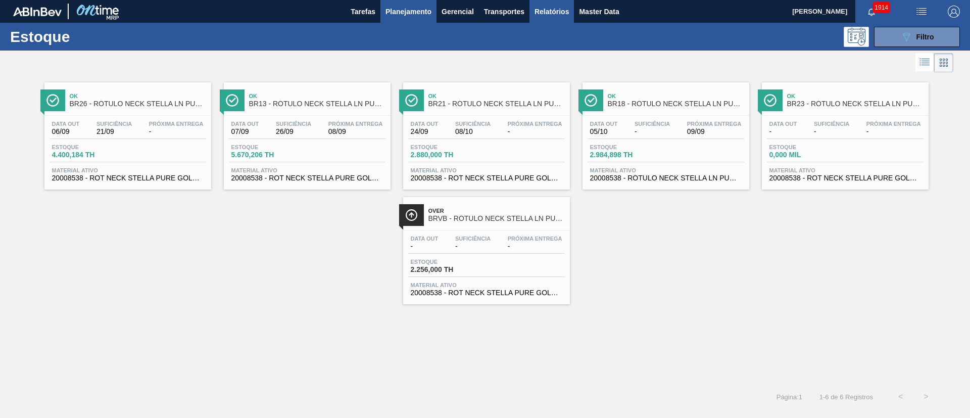
click at [540, 13] on span "Relatórios" at bounding box center [552, 12] width 34 height 12
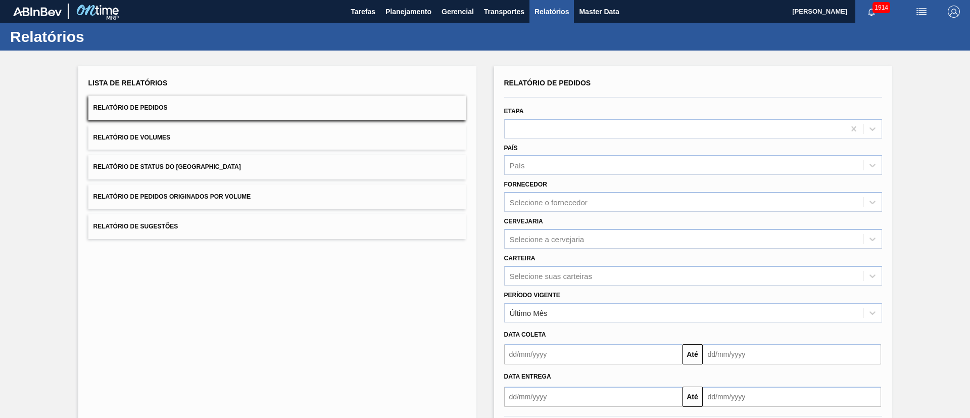
click at [239, 168] on button "Relatório de Status do [GEOGRAPHIC_DATA]" at bounding box center [277, 167] width 378 height 25
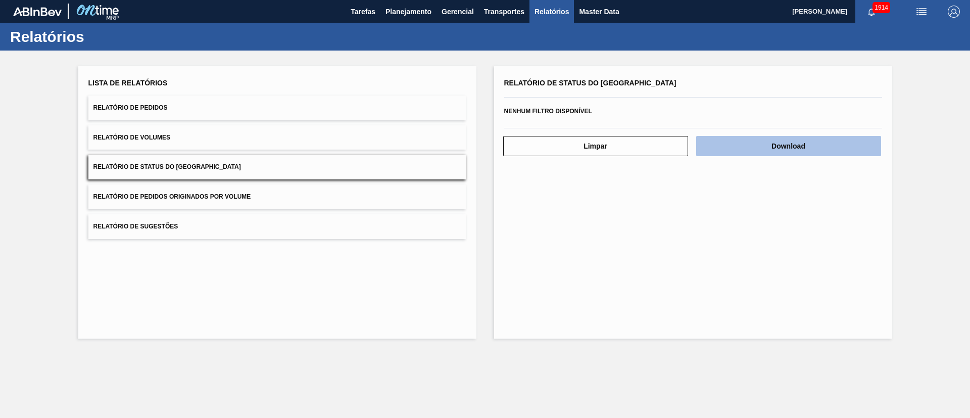
click at [821, 151] on button "Download" at bounding box center [788, 146] width 185 height 20
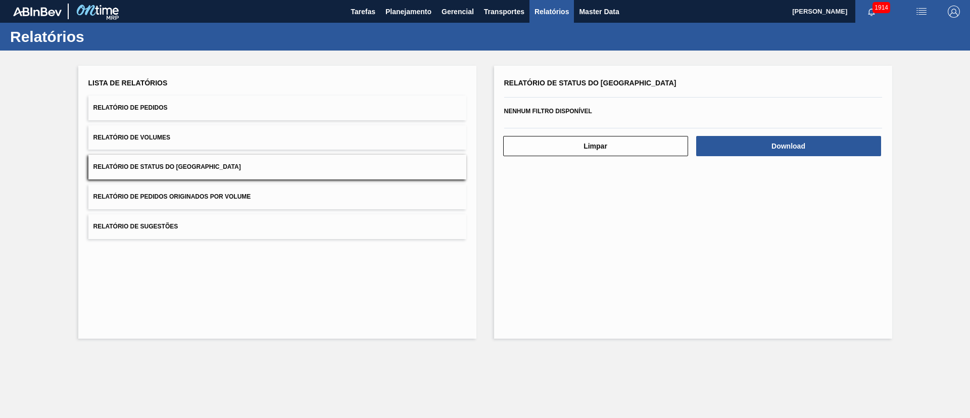
click at [189, 102] on button "Relatório de Pedidos" at bounding box center [277, 107] width 378 height 25
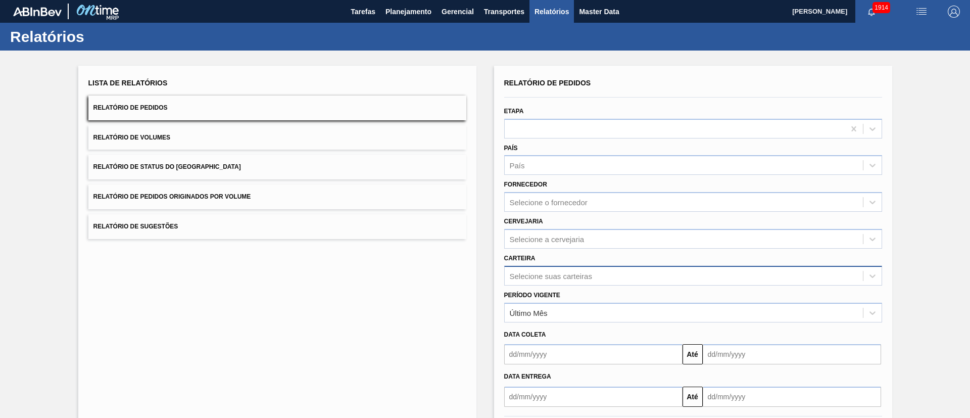
click at [556, 277] on div "Selecione suas carteiras" at bounding box center [693, 276] width 378 height 20
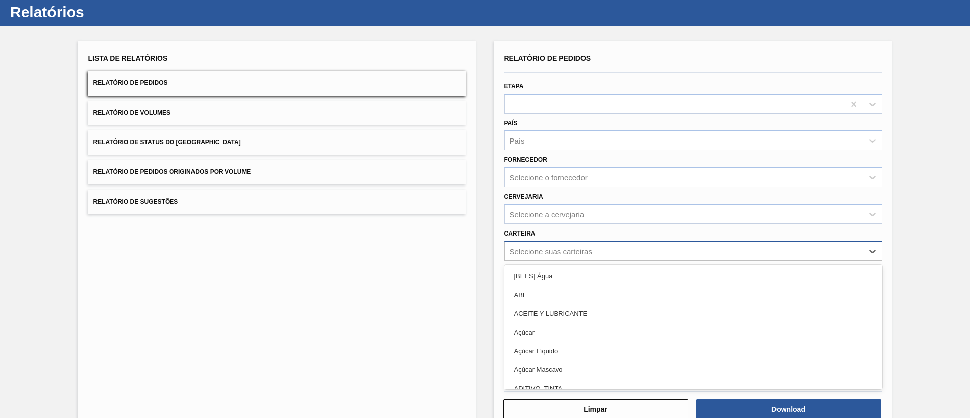
scroll to position [27, 0]
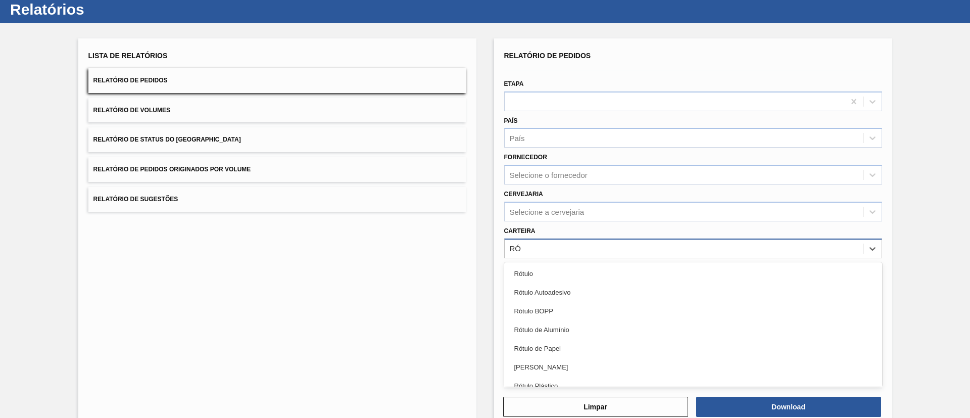
type input "RÓT"
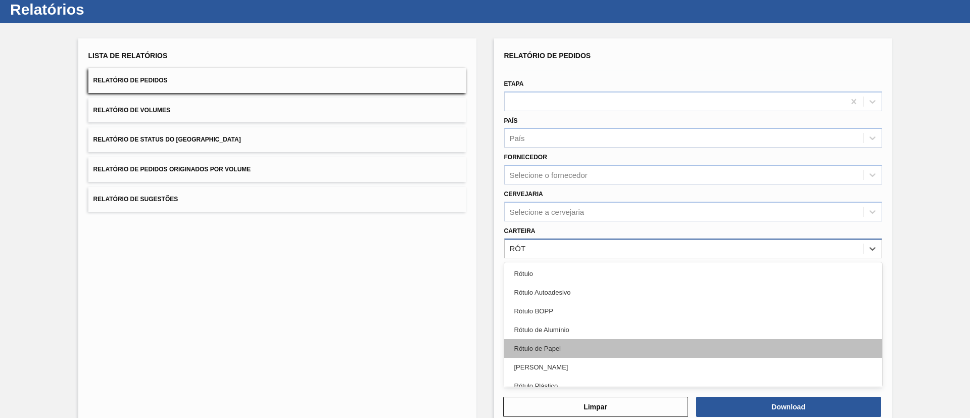
click at [553, 345] on div "Rótulo de Papel" at bounding box center [693, 348] width 378 height 19
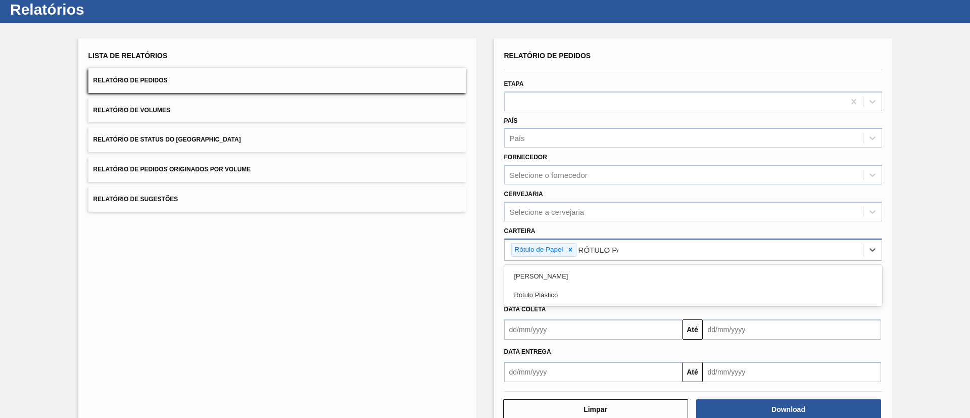
type input "RÓTULO PAP"
click at [565, 285] on div "[PERSON_NAME]" at bounding box center [693, 276] width 378 height 23
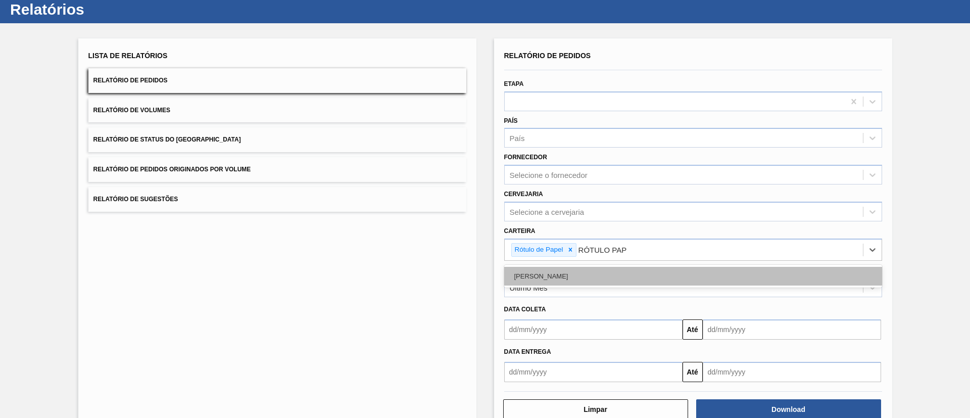
click at [557, 277] on div "[PERSON_NAME]" at bounding box center [693, 276] width 378 height 19
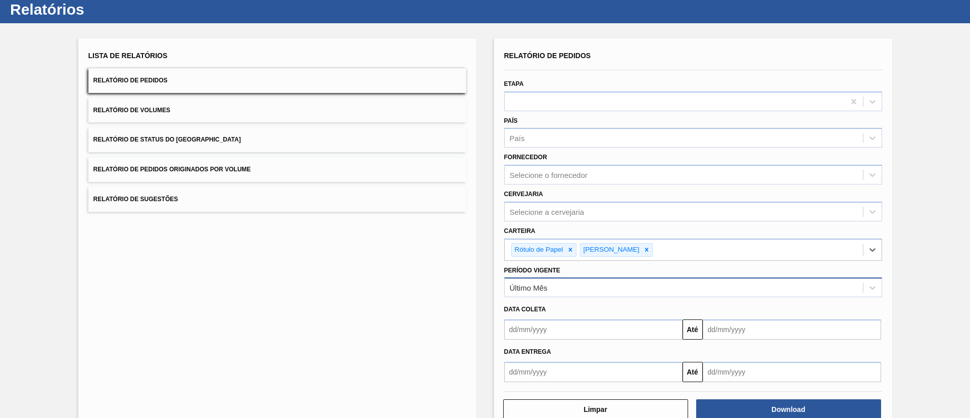
click at [544, 286] on div "Último Mês" at bounding box center [529, 287] width 38 height 9
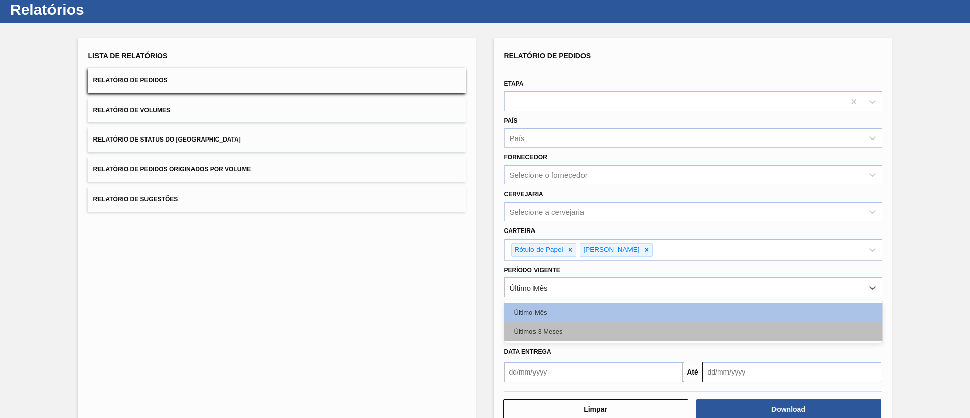
click at [544, 328] on div "Últimos 3 Meses" at bounding box center [693, 331] width 378 height 19
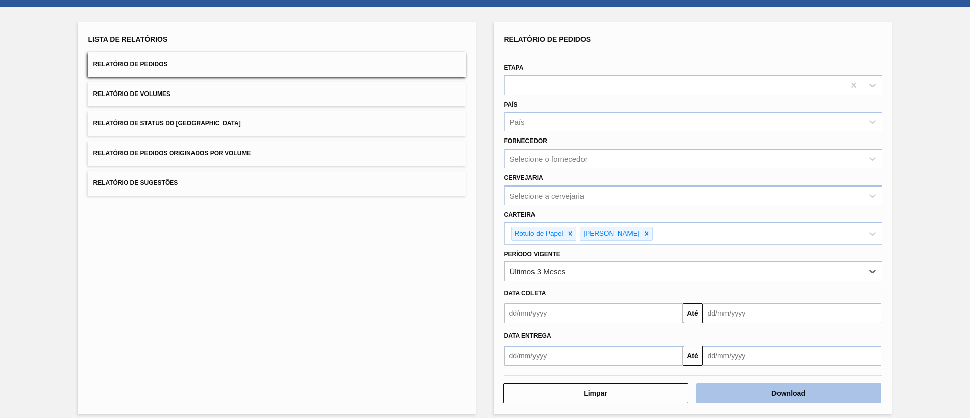
scroll to position [53, 0]
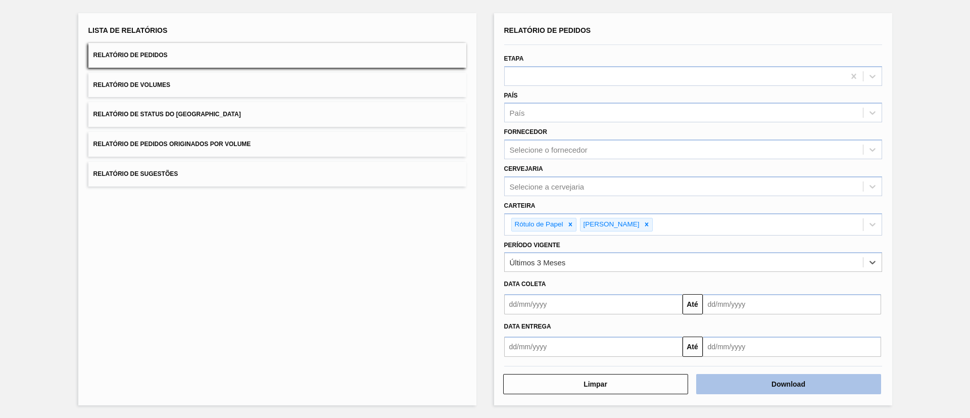
click at [779, 378] on button "Download" at bounding box center [788, 384] width 185 height 20
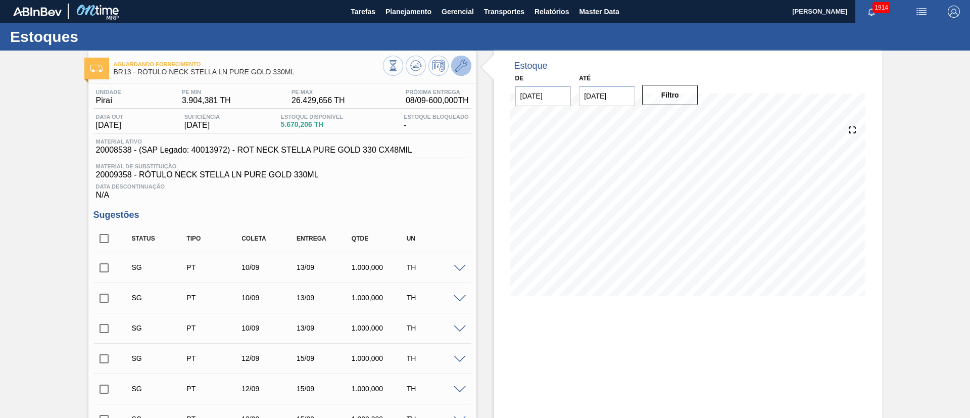
click at [460, 59] on button at bounding box center [461, 66] width 20 height 20
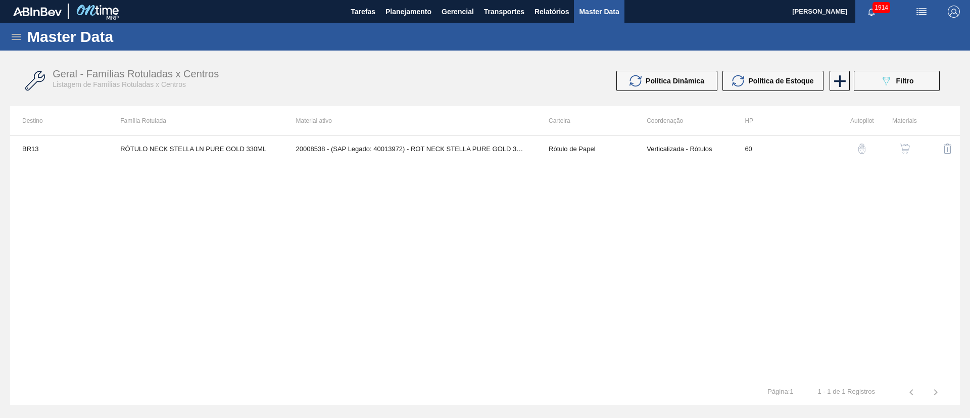
click at [896, 146] on button "button" at bounding box center [905, 148] width 24 height 24
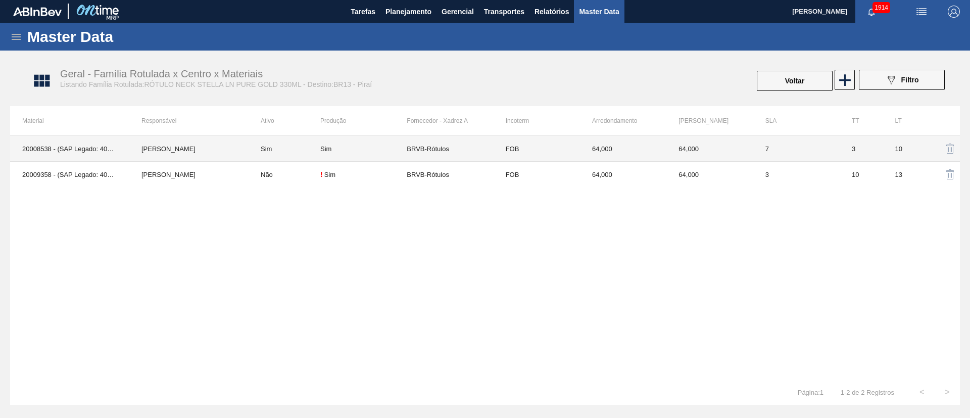
click at [369, 154] on td "Sim" at bounding box center [363, 149] width 86 height 26
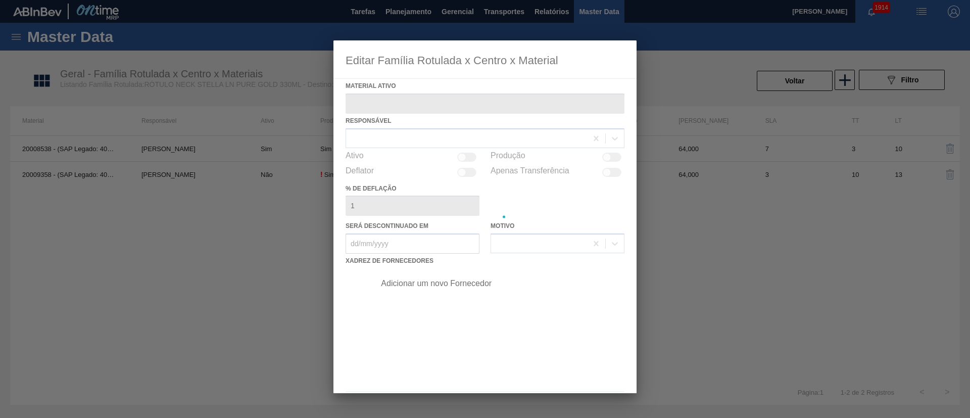
type ativo "20008538 - (SAP Legado: 40013972) - ROT NECK STELLA PURE GOLD 330 CX48MIL"
checkbox input "true"
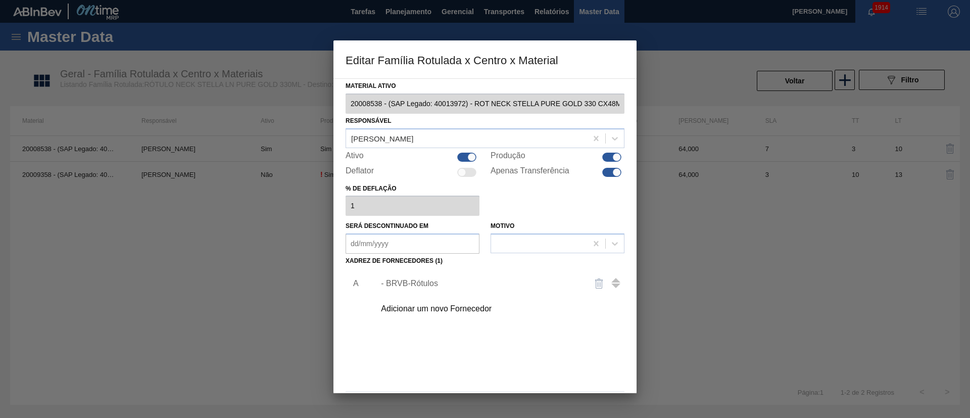
click at [602, 172] on div at bounding box center [611, 172] width 19 height 9
checkbox input "false"
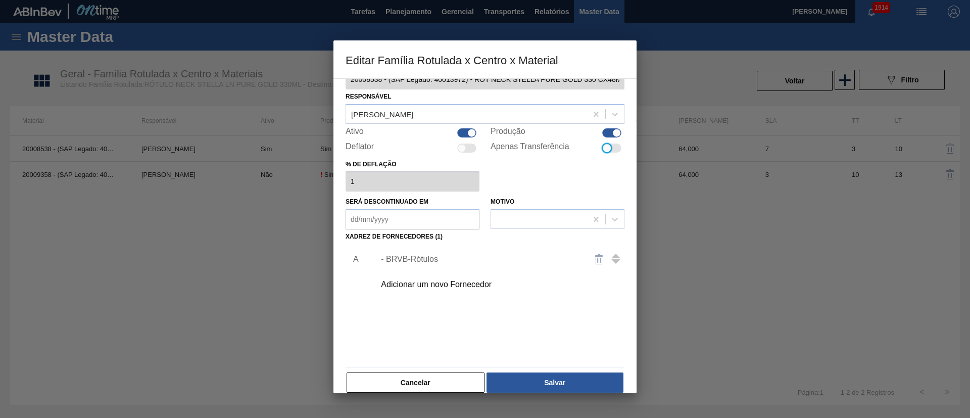
scroll to position [37, 0]
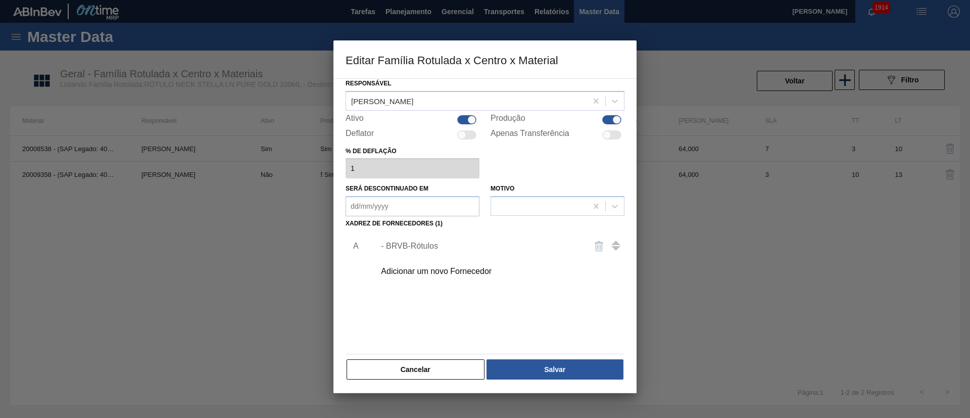
click at [416, 244] on div "- BRVB-Rótulos" at bounding box center [480, 246] width 198 height 9
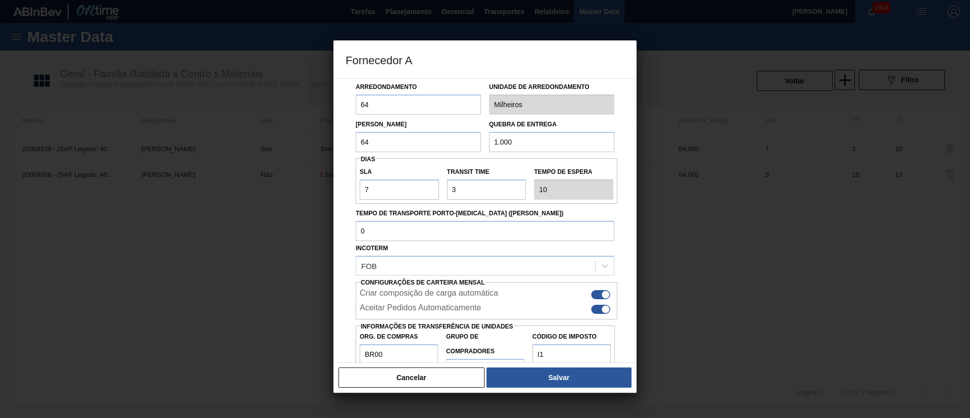
scroll to position [76, 0]
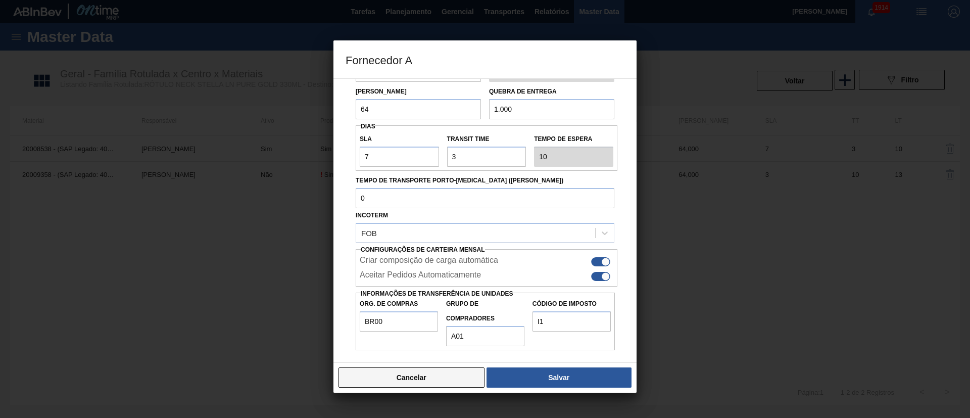
click at [376, 369] on button "Cancelar" at bounding box center [412, 377] width 146 height 20
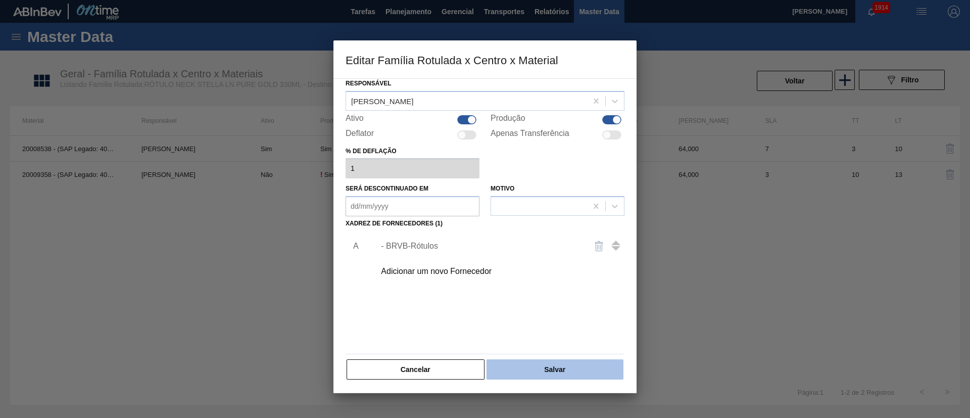
click at [538, 375] on button "Salvar" at bounding box center [555, 369] width 137 height 20
